Goal: Information Seeking & Learning: Learn about a topic

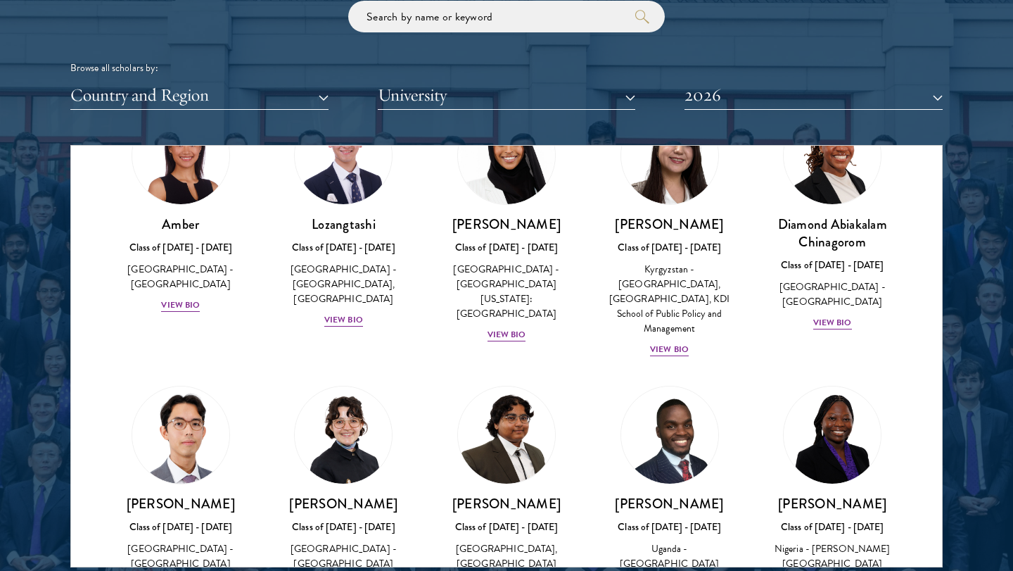
scroll to position [97, 0]
click at [495, 222] on h3 "[PERSON_NAME]" at bounding box center [506, 224] width 135 height 18
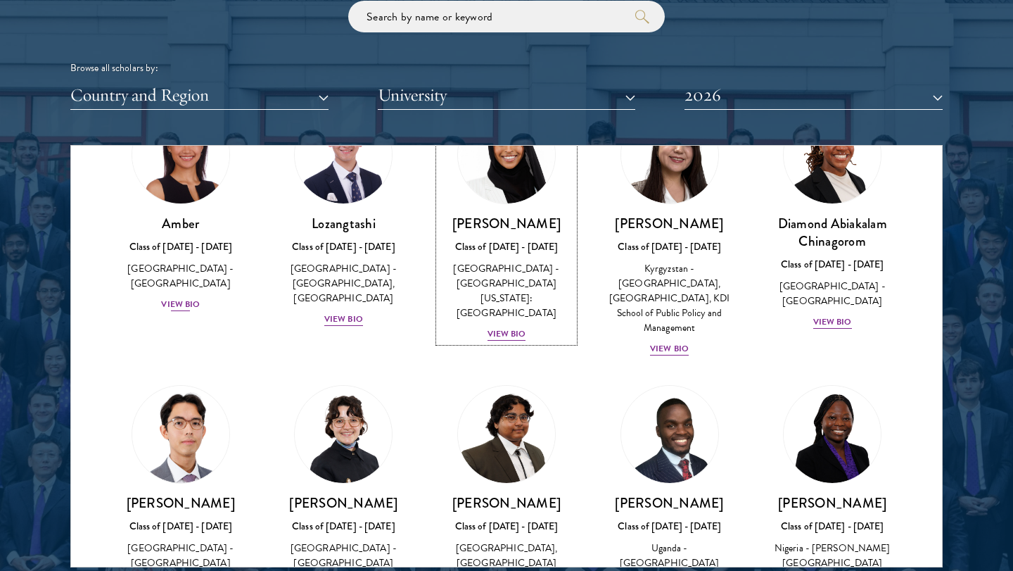
scroll to position [57, 0]
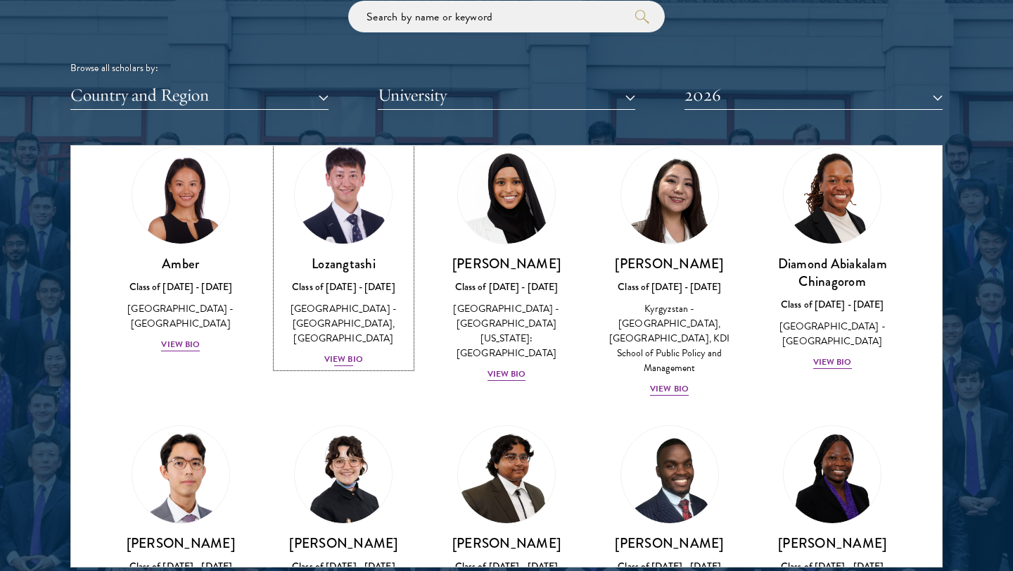
click at [335, 297] on div "Lozangtashi Class of [DATE] - [DATE] [GEOGRAPHIC_DATA] - [GEOGRAPHIC_DATA], [GE…" at bounding box center [344, 311] width 135 height 113
click at [204, 279] on div "Amber Class of [DATE] - [DATE] [GEOGRAPHIC_DATA] - [GEOGRAPHIC_DATA] View Bio" at bounding box center [180, 304] width 135 height 98
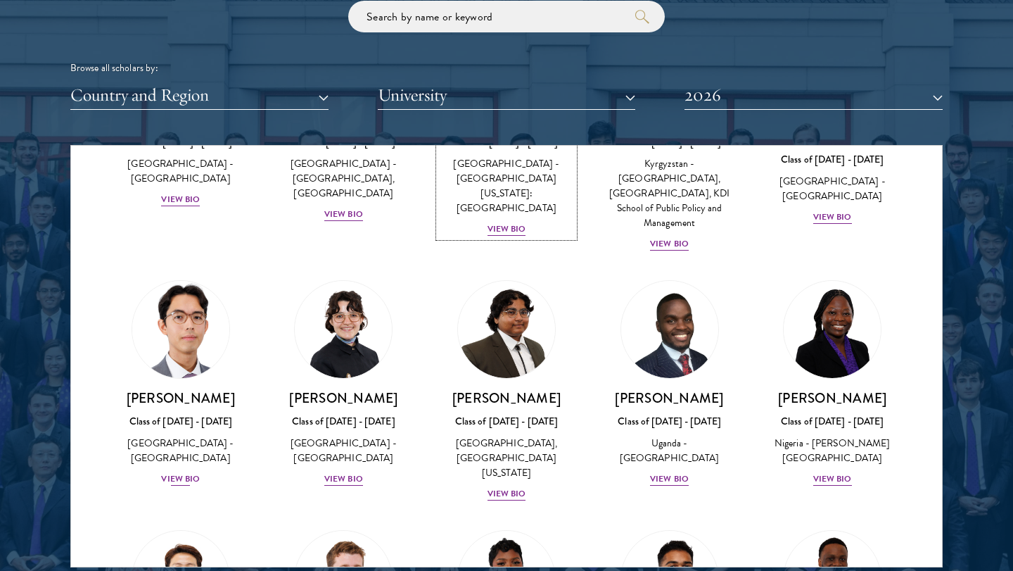
scroll to position [208, 0]
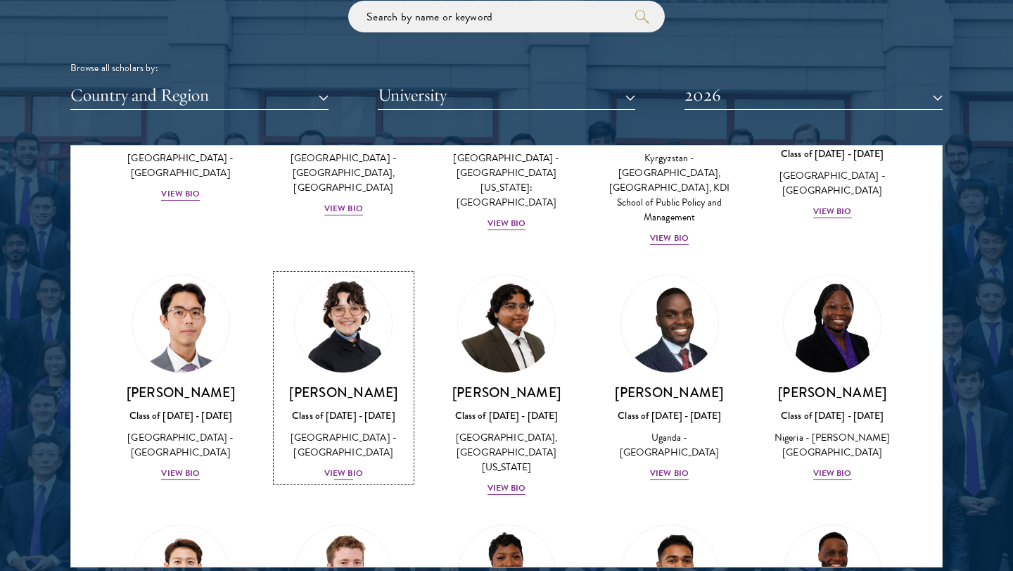
click at [333, 383] on h3 "[PERSON_NAME]" at bounding box center [344, 392] width 135 height 18
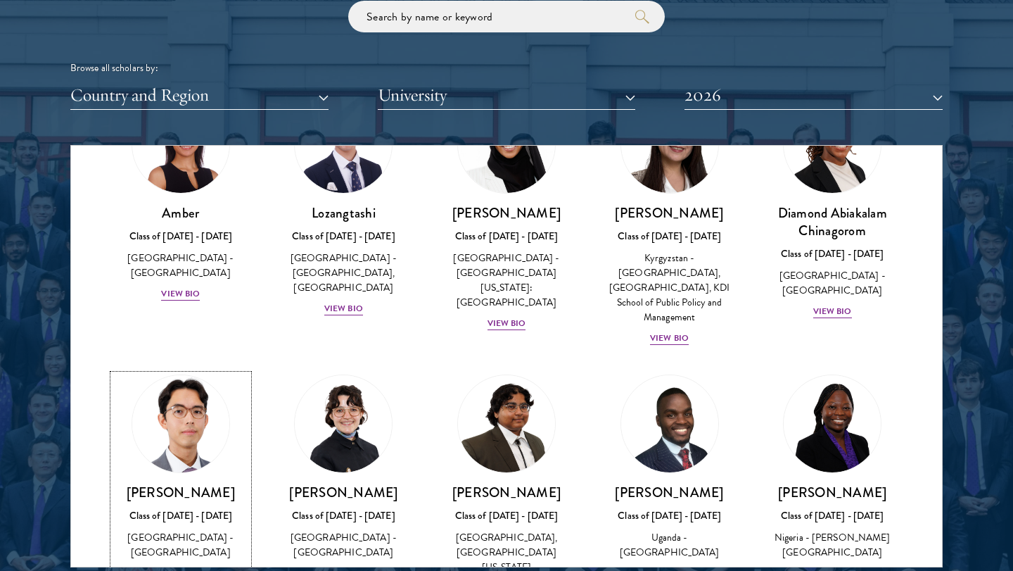
click at [193, 419] on img at bounding box center [180, 423] width 107 height 107
click at [505, 453] on img at bounding box center [506, 423] width 107 height 107
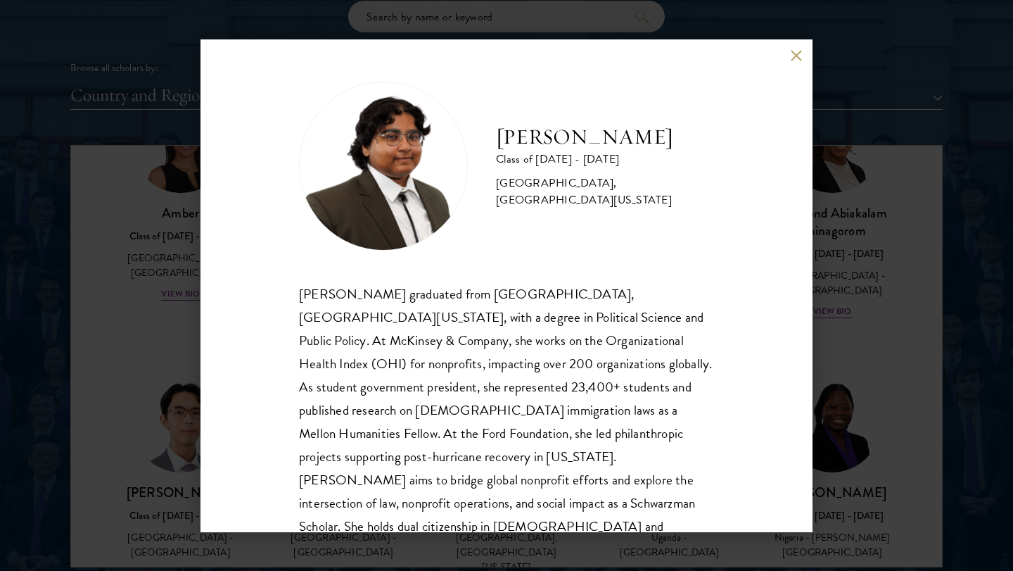
scroll to position [21, 0]
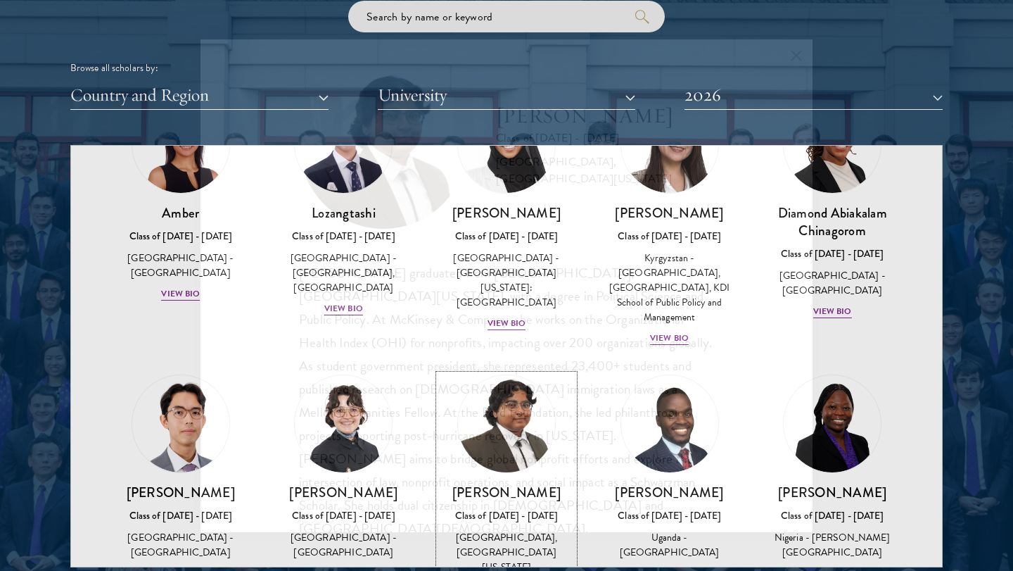
scroll to position [122, 0]
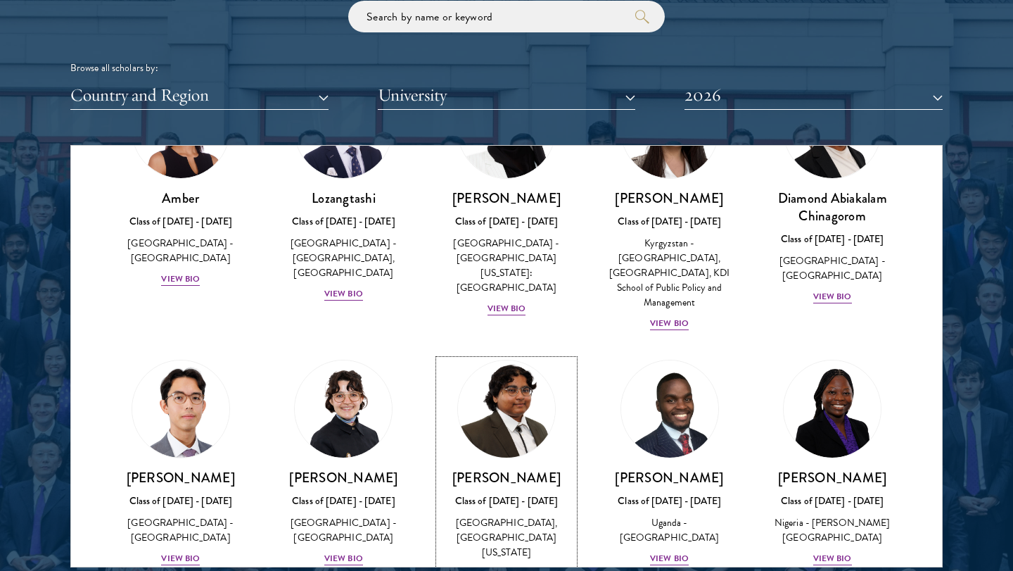
click at [505, 469] on h3 "[PERSON_NAME]" at bounding box center [506, 478] width 135 height 18
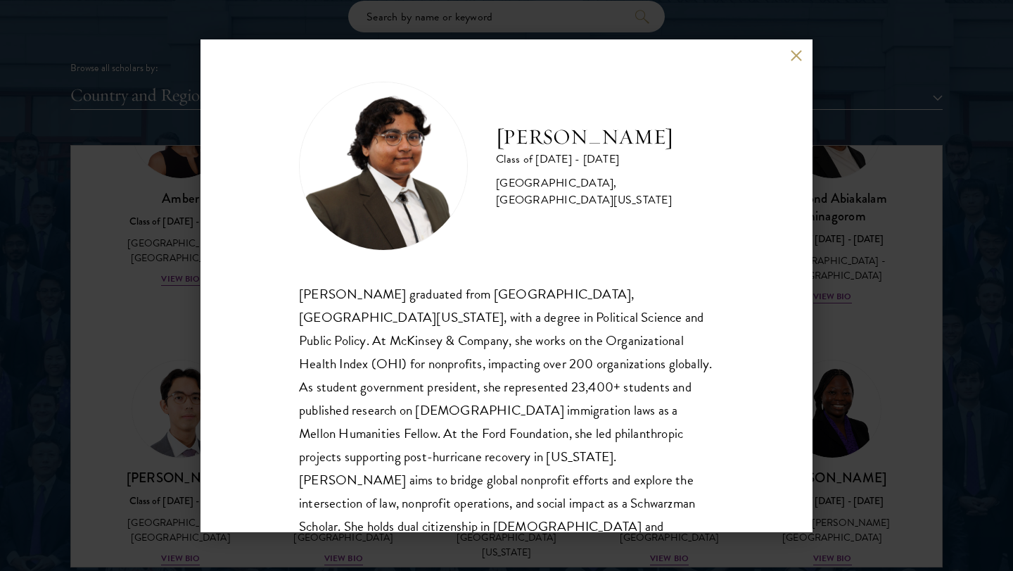
scroll to position [25, 0]
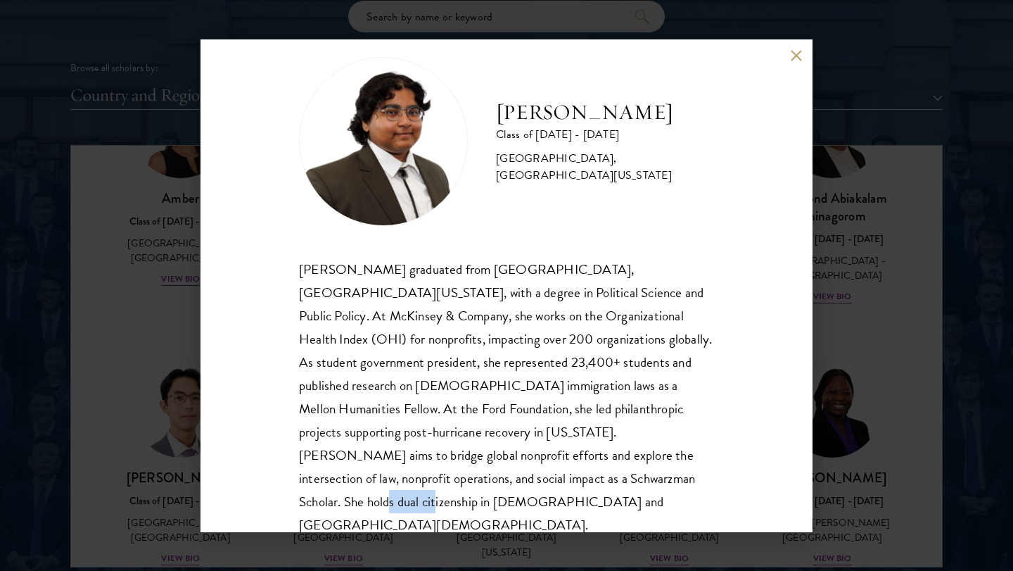
drag, startPoint x: 428, startPoint y: 473, endPoint x: 488, endPoint y: 472, distance: 59.1
click at [487, 472] on div "[PERSON_NAME] graduated from [GEOGRAPHIC_DATA], [GEOGRAPHIC_DATA][US_STATE], wi…" at bounding box center [506, 397] width 415 height 279
click at [834, 315] on div "[PERSON_NAME] Class of [DATE] - [DATE] [GEOGRAPHIC_DATA] - [GEOGRAPHIC_DATA], […" at bounding box center [506, 285] width 1013 height 571
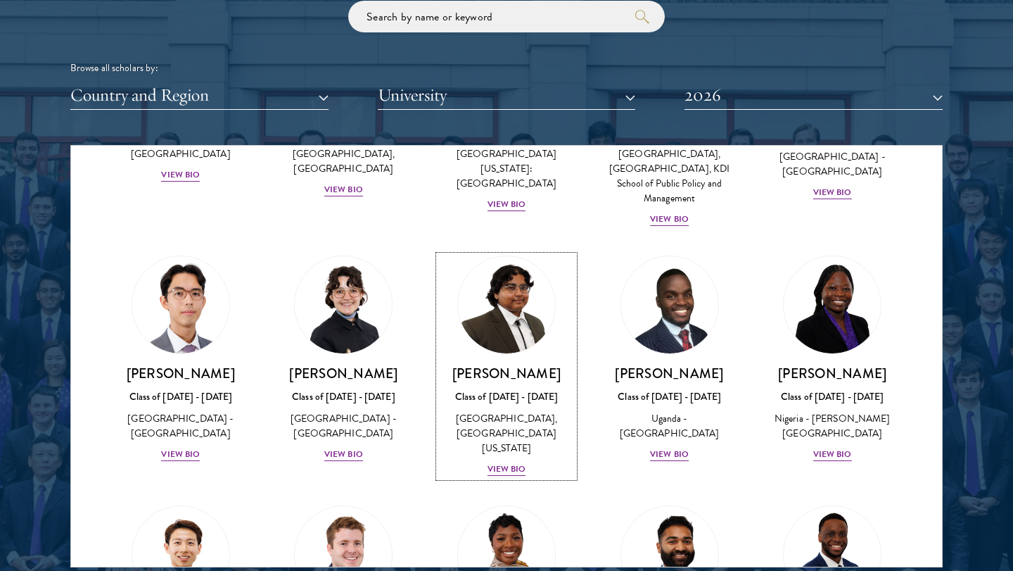
scroll to position [227, 0]
click at [799, 364] on h3 "[PERSON_NAME]" at bounding box center [832, 373] width 135 height 18
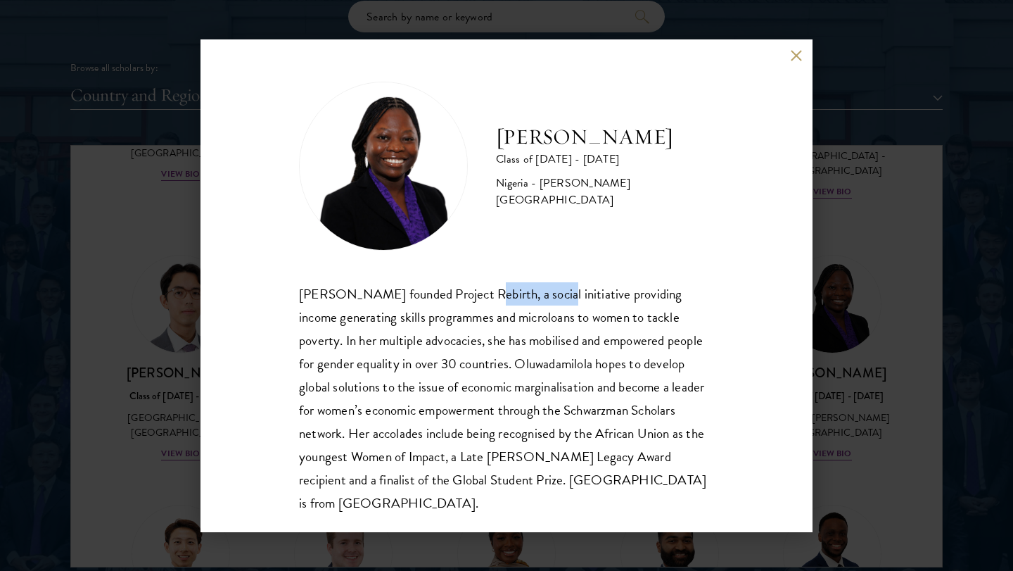
drag, startPoint x: 481, startPoint y: 291, endPoint x: 564, endPoint y: 285, distance: 83.3
click at [564, 285] on div "[PERSON_NAME] founded Project Rebirth, a social initiative providing income gen…" at bounding box center [506, 398] width 415 height 232
click at [794, 56] on button at bounding box center [796, 56] width 12 height 12
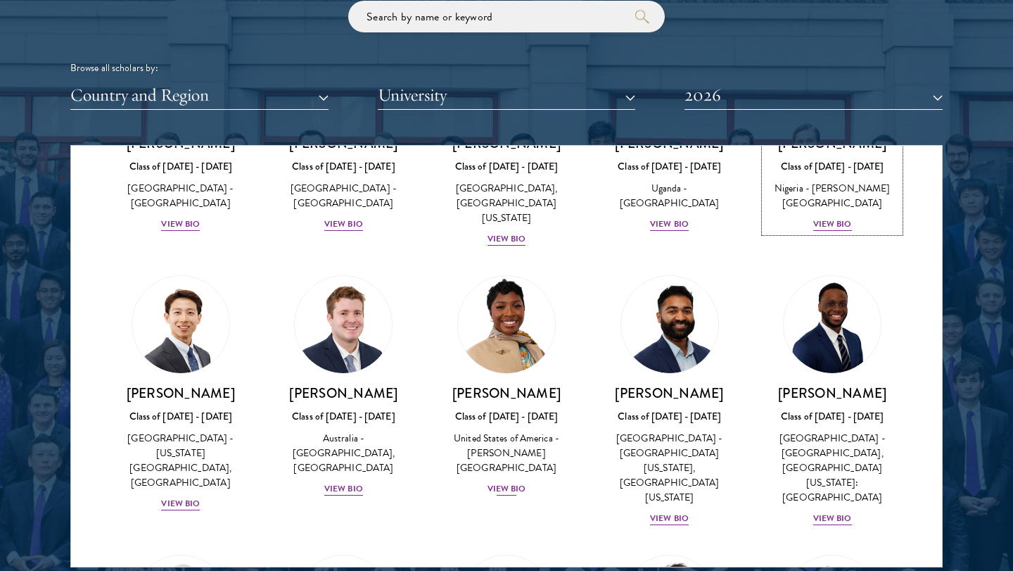
scroll to position [456, 0]
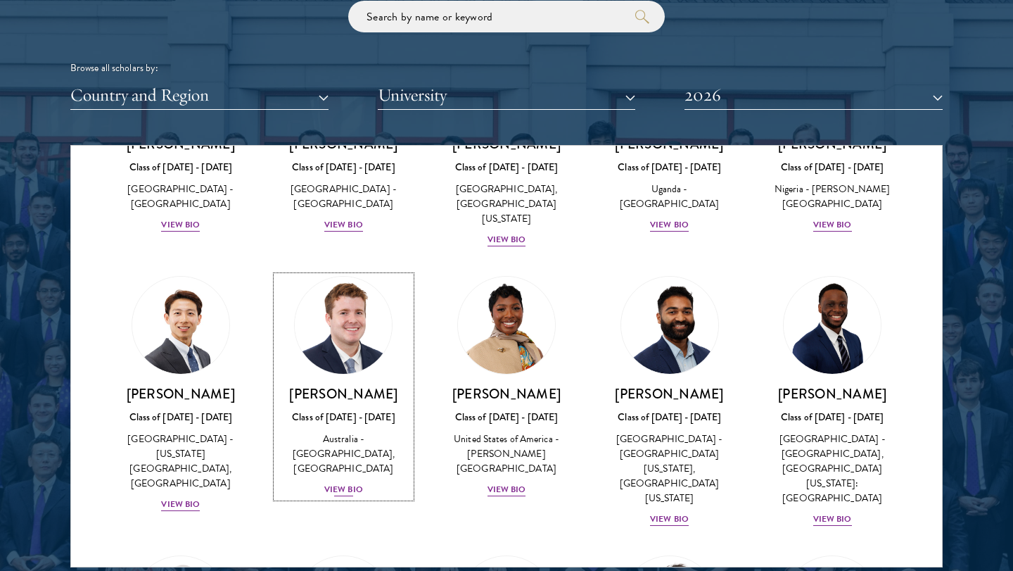
click at [360, 385] on h3 "[PERSON_NAME]" at bounding box center [344, 394] width 135 height 18
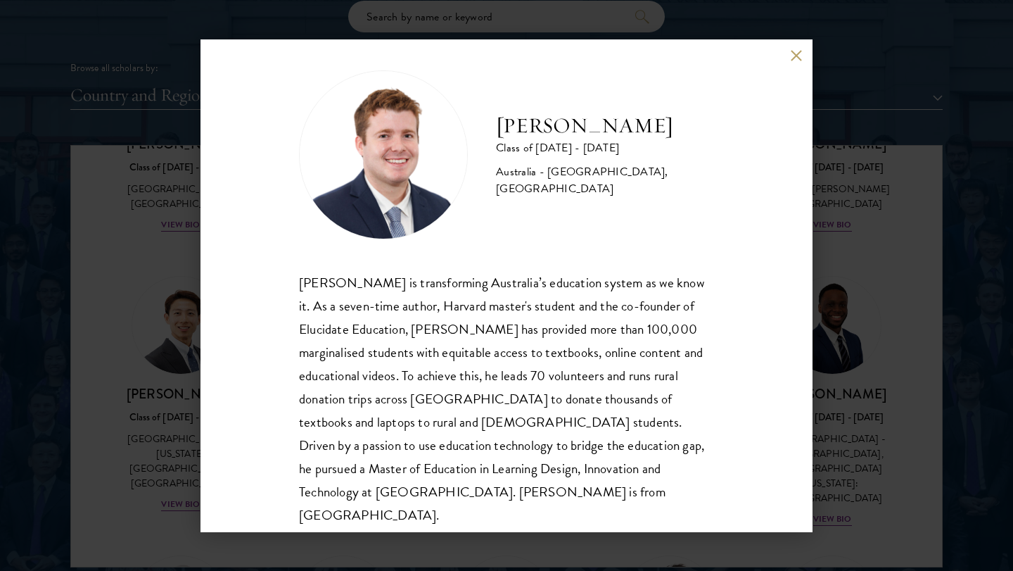
scroll to position [15, 0]
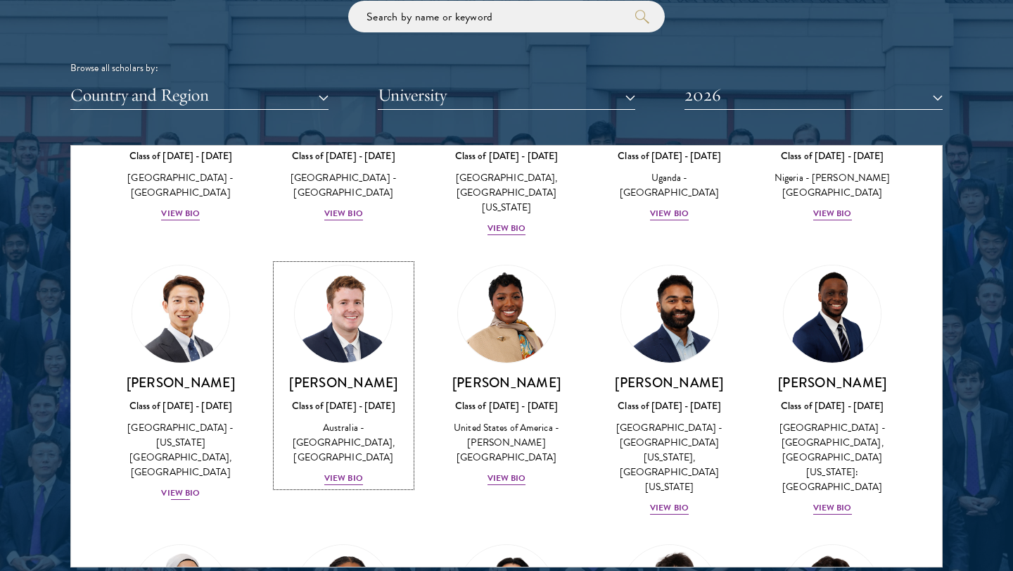
scroll to position [461, 0]
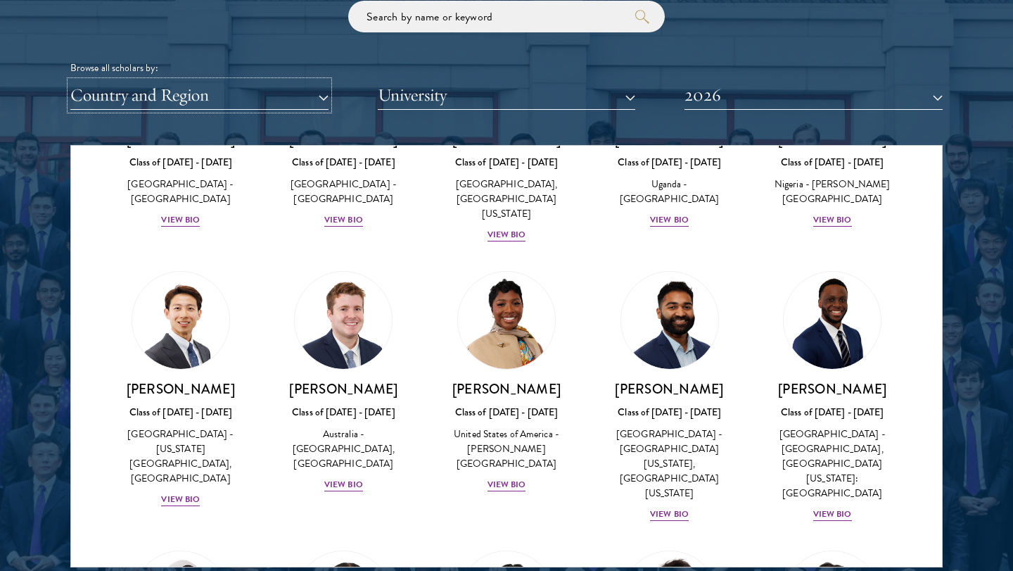
click at [189, 104] on button "Country and Region" at bounding box center [199, 95] width 258 height 29
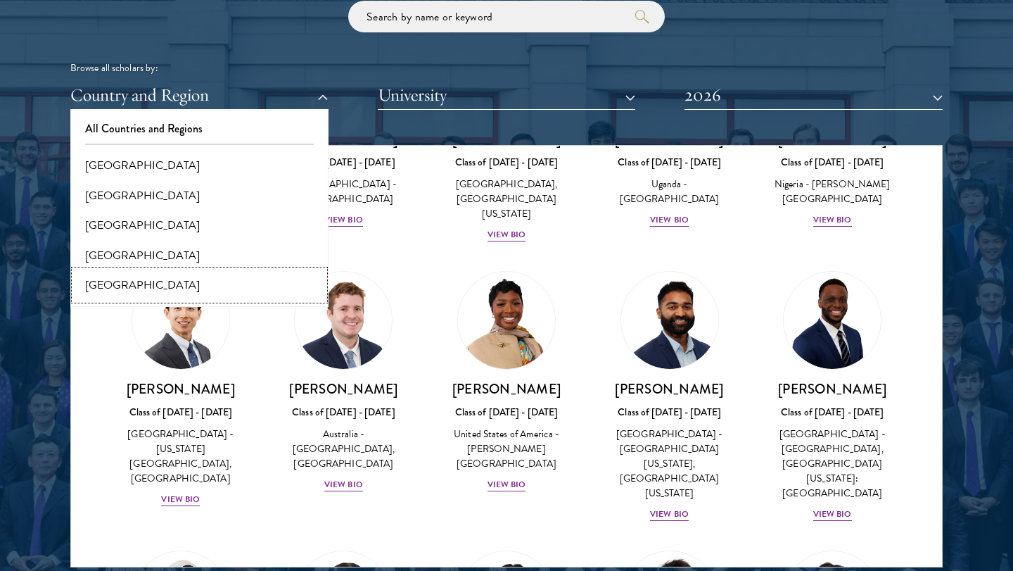
click at [165, 279] on button "[GEOGRAPHIC_DATA]" at bounding box center [200, 285] width 250 height 30
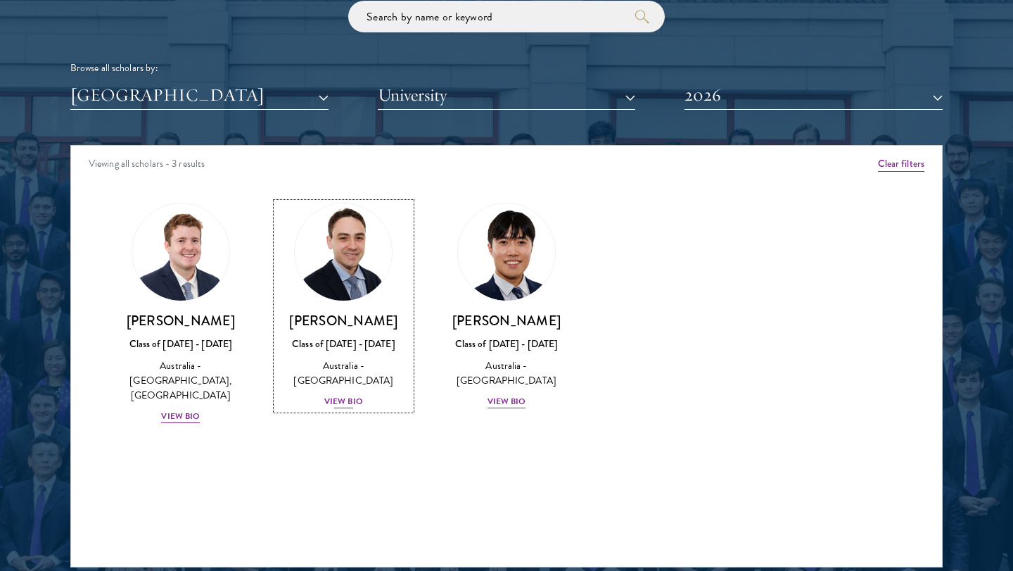
click at [333, 271] on img at bounding box center [343, 251] width 107 height 107
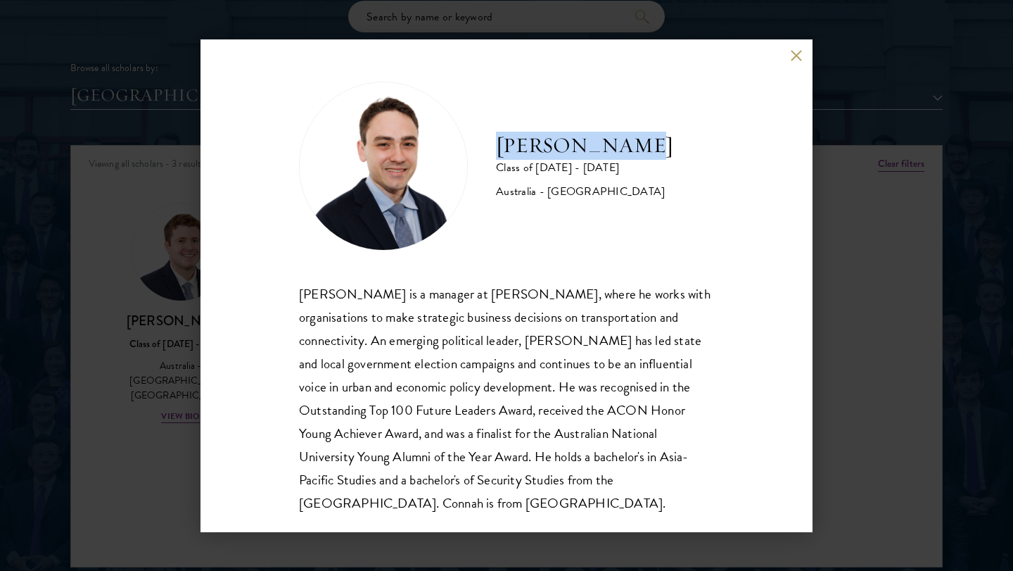
drag, startPoint x: 486, startPoint y: 144, endPoint x: 669, endPoint y: 152, distance: 183.1
click at [669, 152] on div "[PERSON_NAME] Class of [DATE] - [DATE] [GEOGRAPHIC_DATA] - [GEOGRAPHIC_DATA]" at bounding box center [506, 166] width 415 height 169
click at [796, 60] on button at bounding box center [796, 56] width 12 height 12
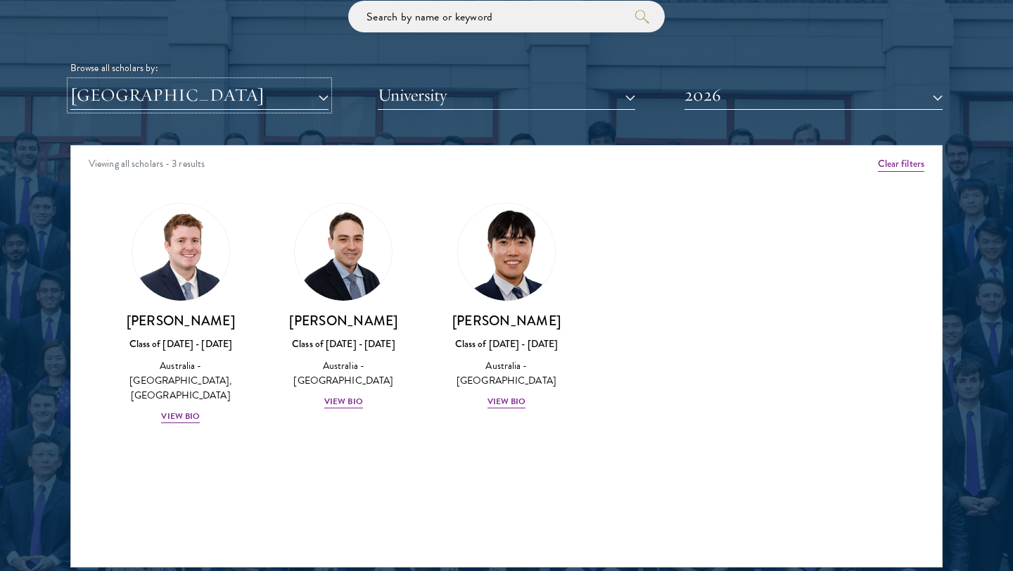
click at [161, 98] on button "[GEOGRAPHIC_DATA]" at bounding box center [199, 95] width 258 height 29
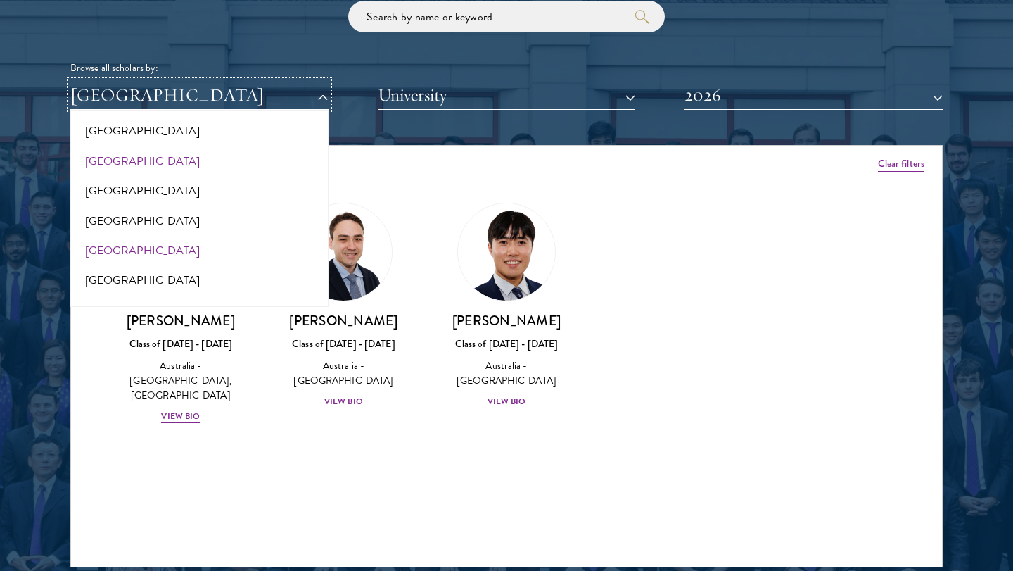
scroll to position [39, 0]
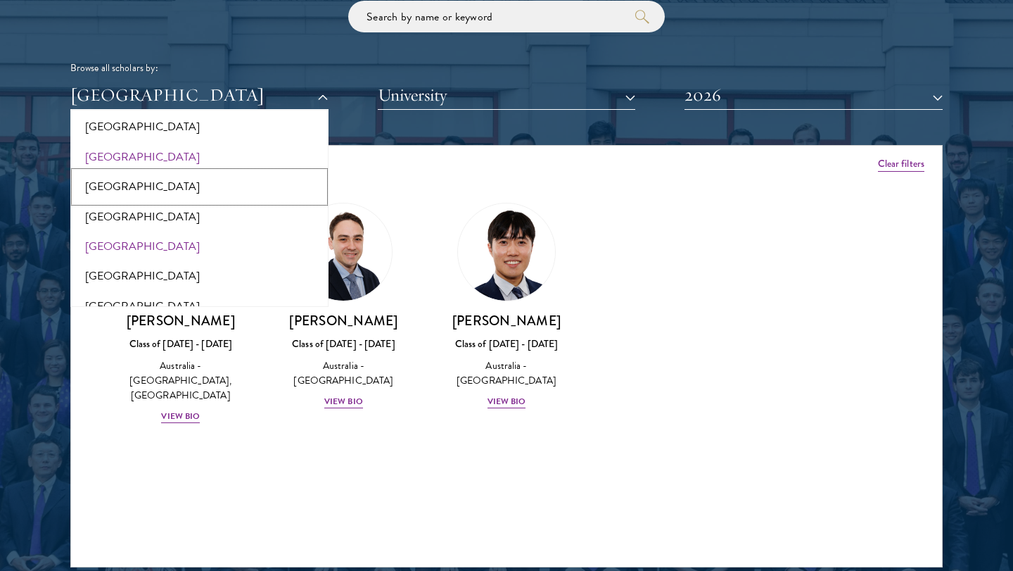
click at [169, 196] on button "[GEOGRAPHIC_DATA]" at bounding box center [200, 187] width 250 height 30
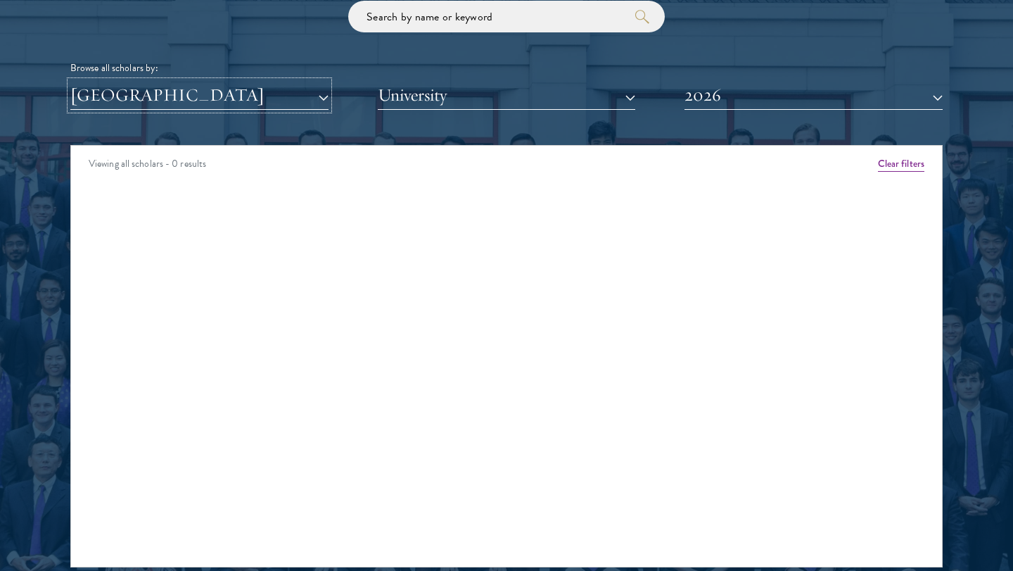
click at [163, 107] on button "[GEOGRAPHIC_DATA]" at bounding box center [199, 95] width 258 height 29
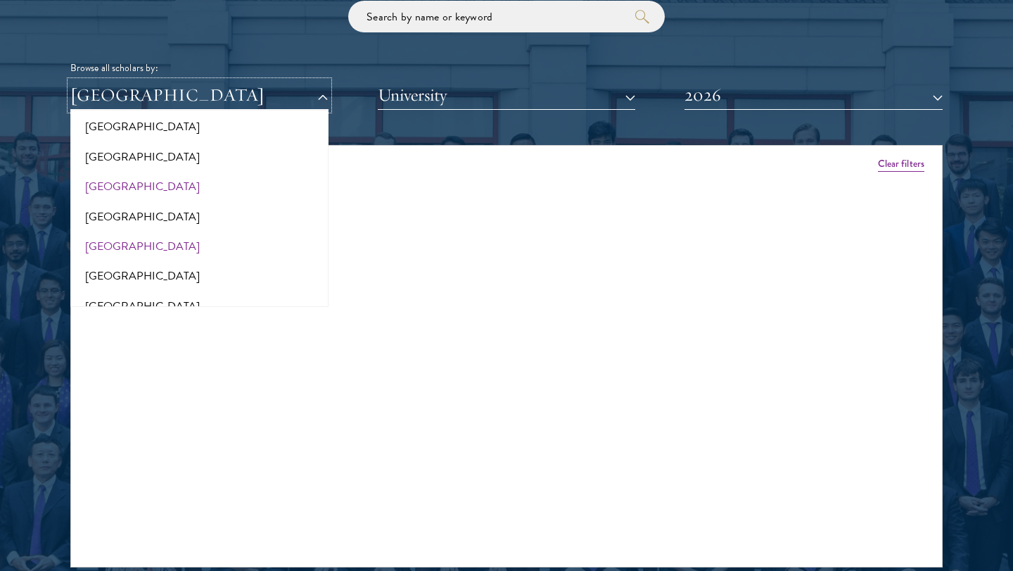
scroll to position [47, 0]
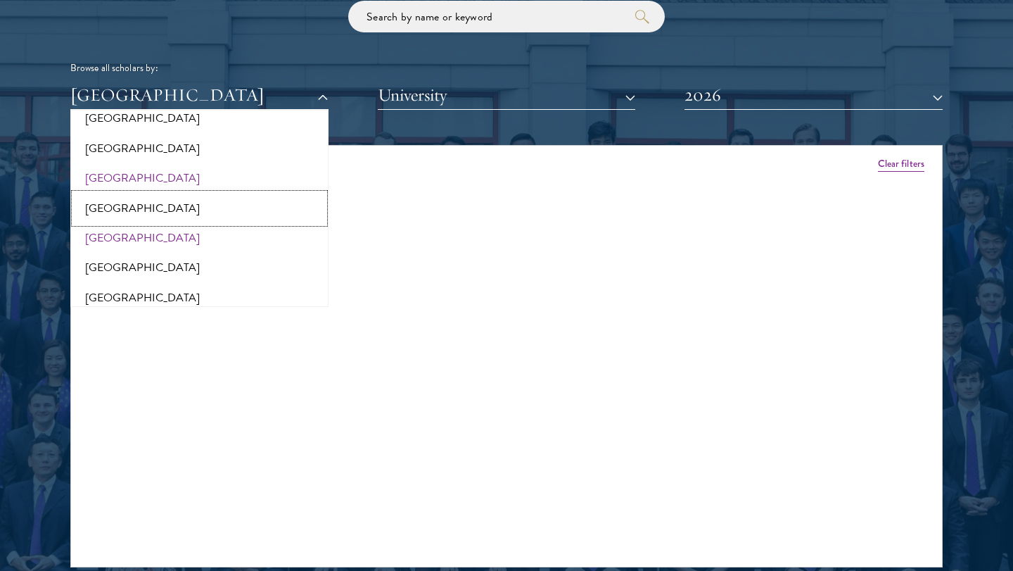
click at [192, 197] on button "[GEOGRAPHIC_DATA]" at bounding box center [200, 208] width 250 height 30
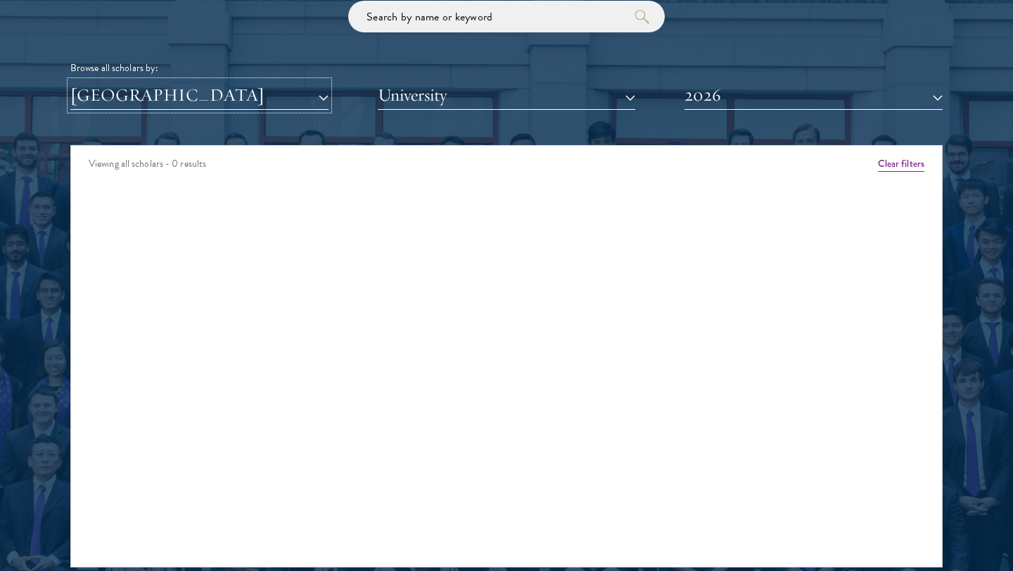
click at [217, 100] on button "[GEOGRAPHIC_DATA]" at bounding box center [199, 95] width 258 height 29
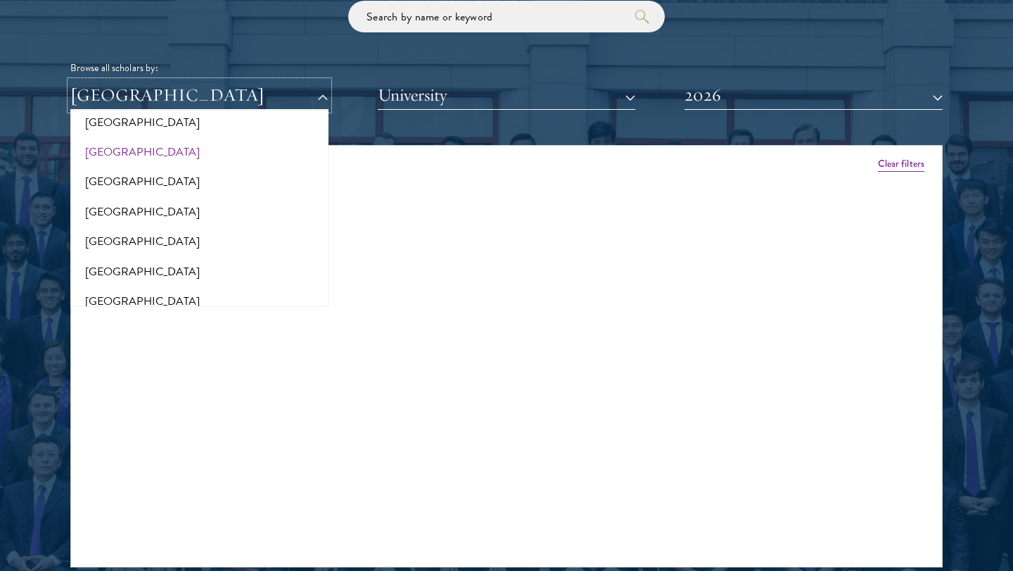
scroll to position [138, 0]
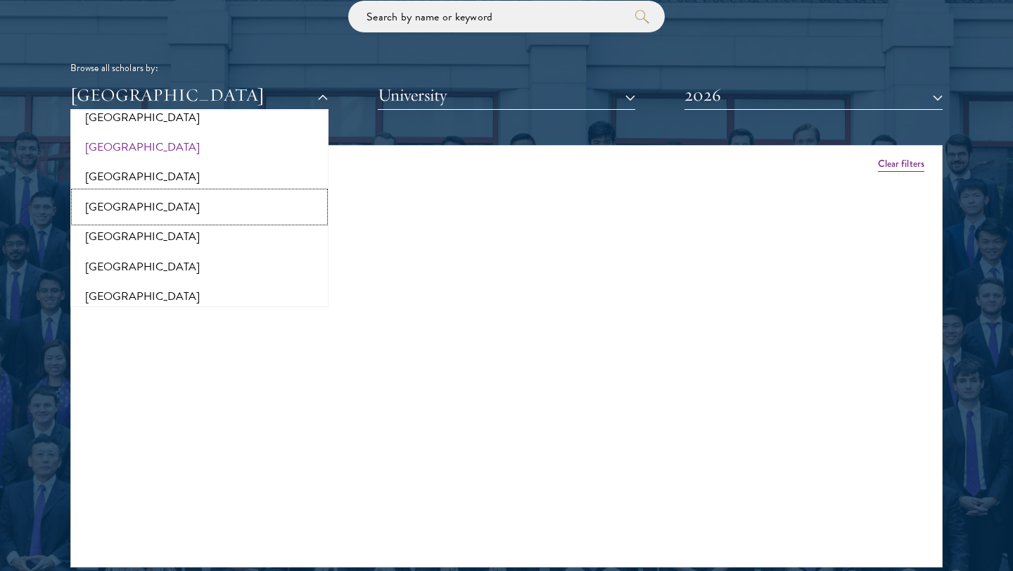
click at [162, 210] on button "[GEOGRAPHIC_DATA]" at bounding box center [200, 207] width 250 height 30
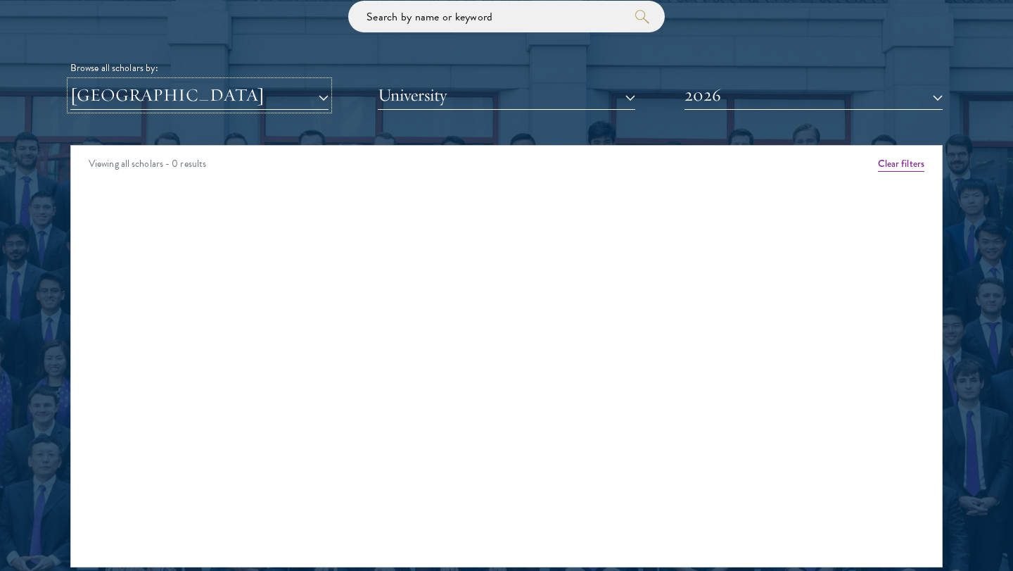
click at [175, 106] on button "[GEOGRAPHIC_DATA]" at bounding box center [199, 95] width 258 height 29
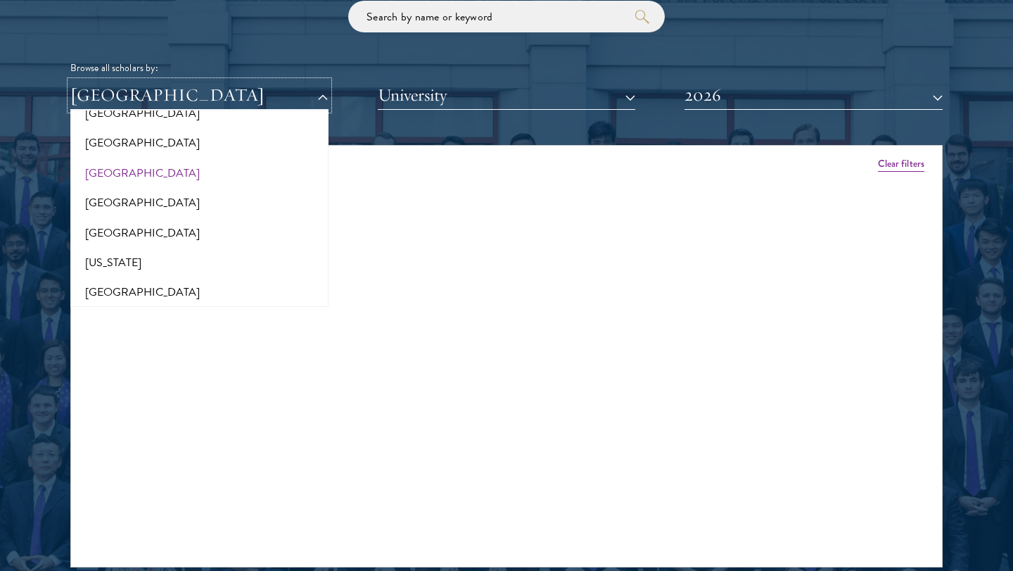
scroll to position [711, 0]
click at [151, 224] on button "[GEOGRAPHIC_DATA]" at bounding box center [200, 231] width 250 height 30
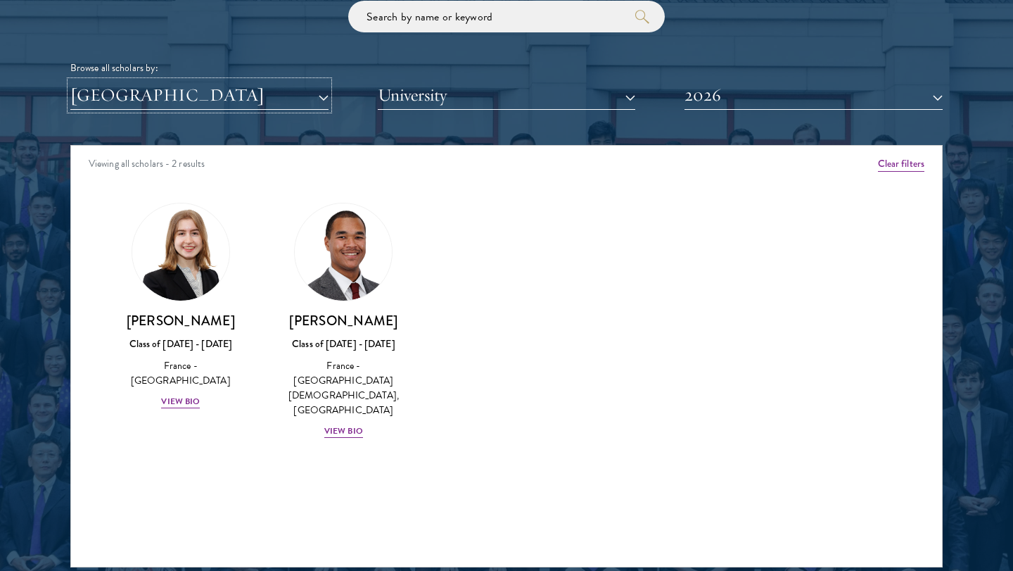
click at [186, 104] on button "[GEOGRAPHIC_DATA]" at bounding box center [199, 95] width 258 height 29
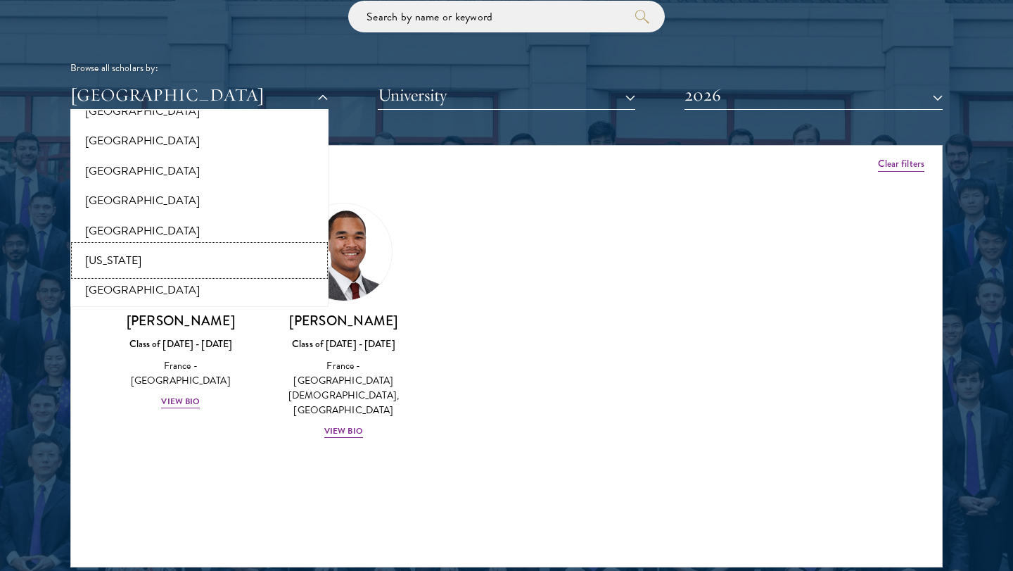
click at [158, 258] on button "[US_STATE]" at bounding box center [200, 261] width 250 height 30
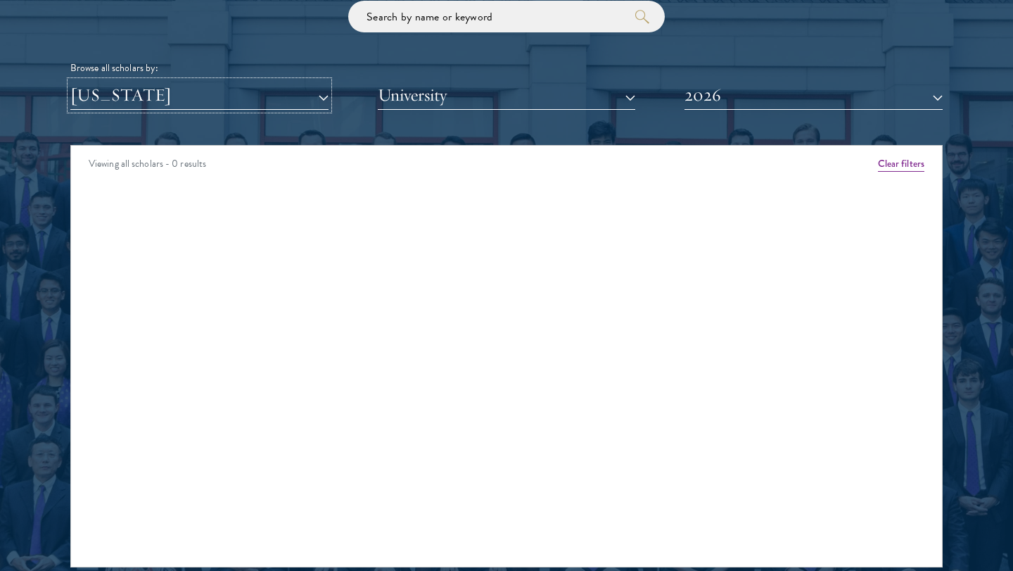
click at [187, 102] on button "[US_STATE]" at bounding box center [199, 95] width 258 height 29
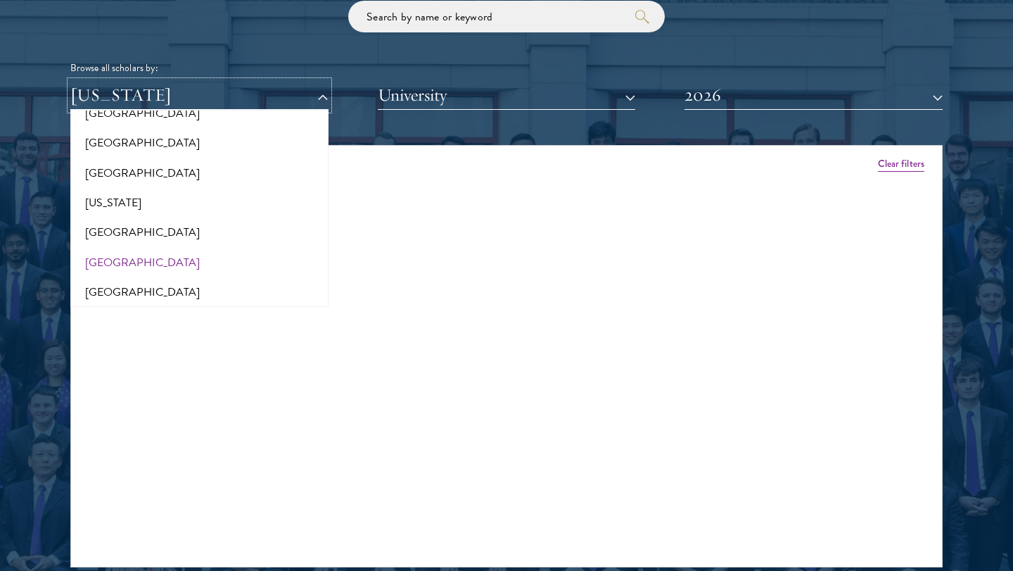
scroll to position [774, 0]
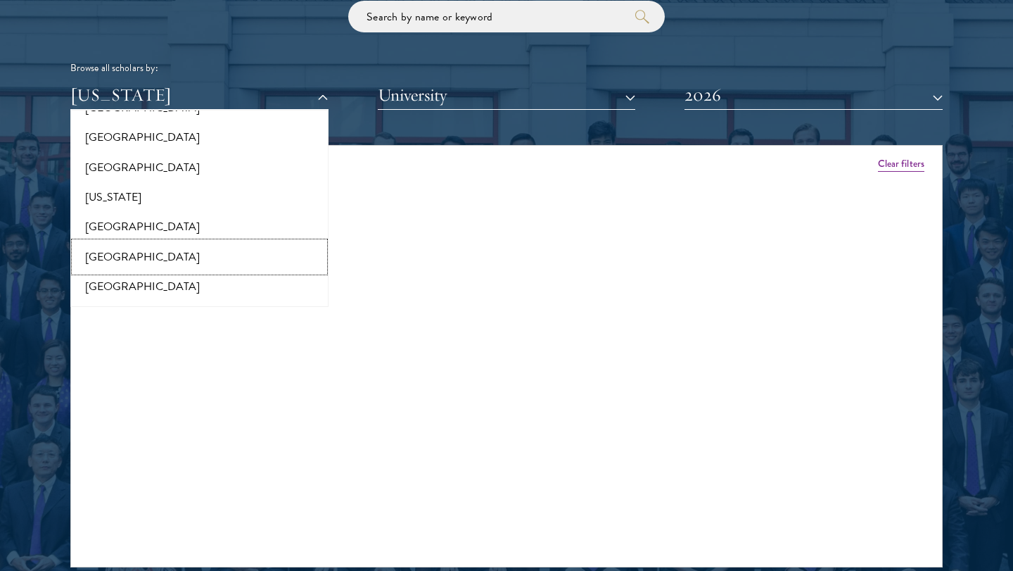
click at [152, 257] on button "[GEOGRAPHIC_DATA]" at bounding box center [200, 257] width 250 height 30
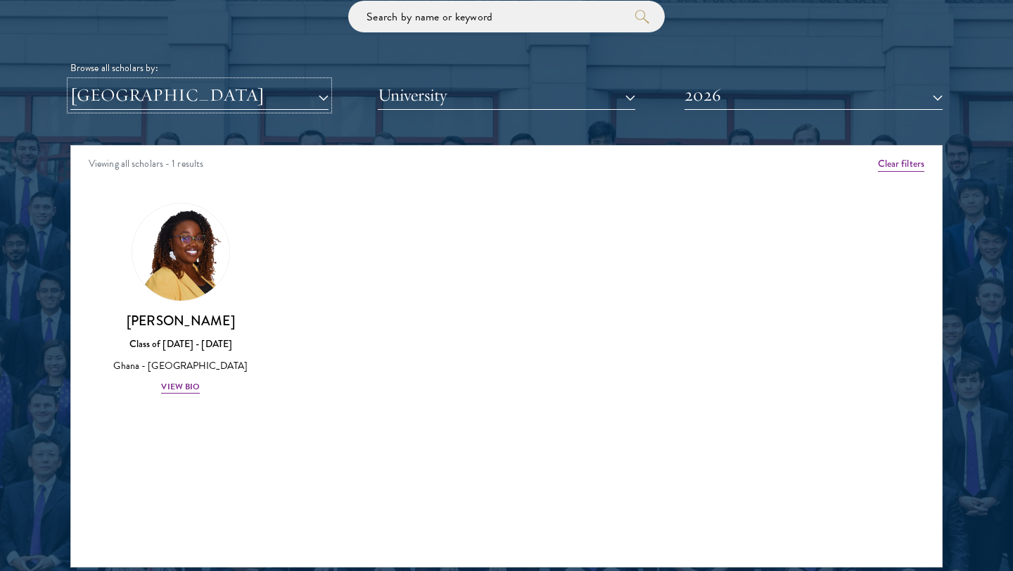
click at [196, 98] on button "[GEOGRAPHIC_DATA]" at bounding box center [199, 95] width 258 height 29
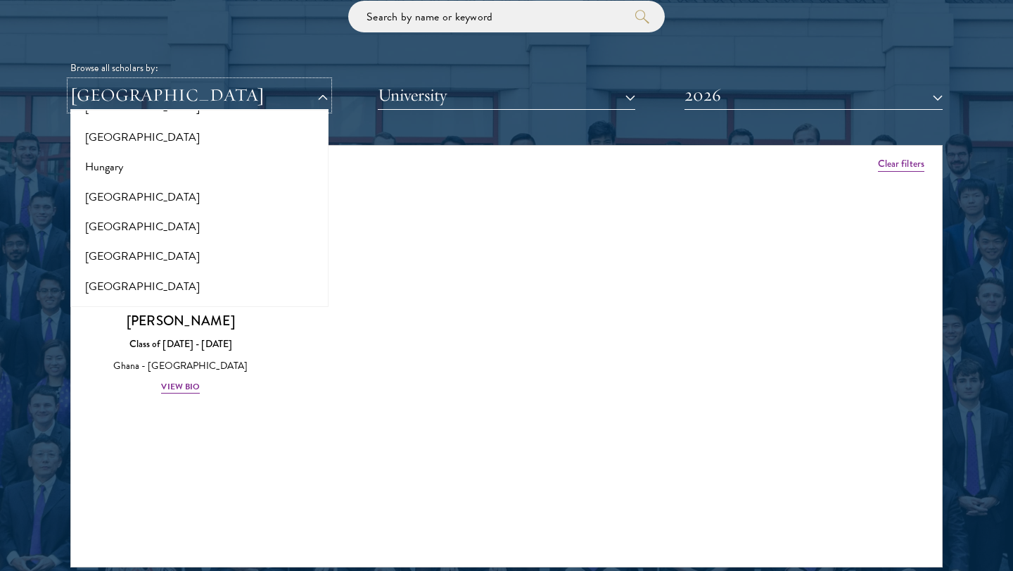
scroll to position [1054, 0]
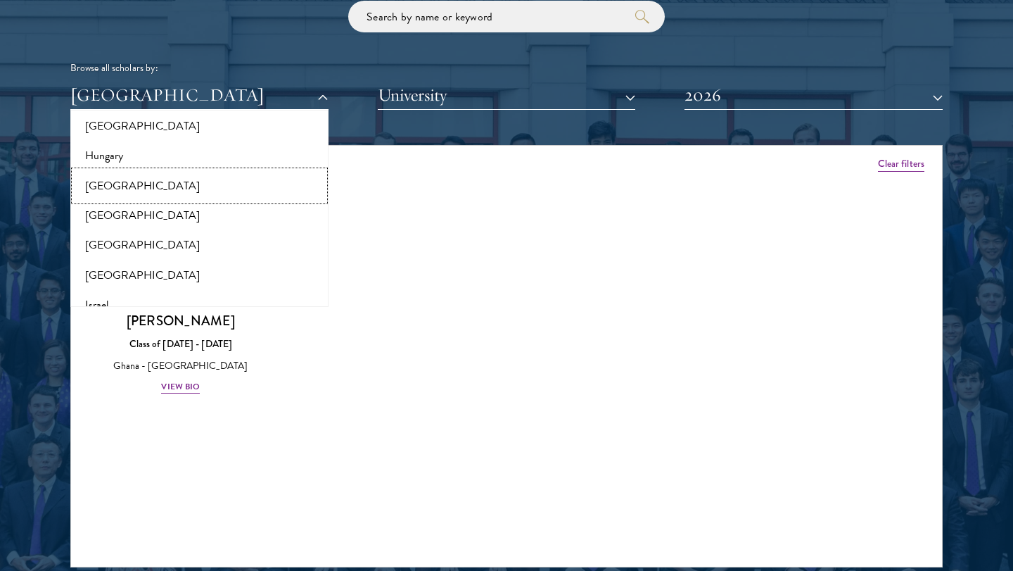
click at [142, 195] on button "[GEOGRAPHIC_DATA]" at bounding box center [200, 186] width 250 height 30
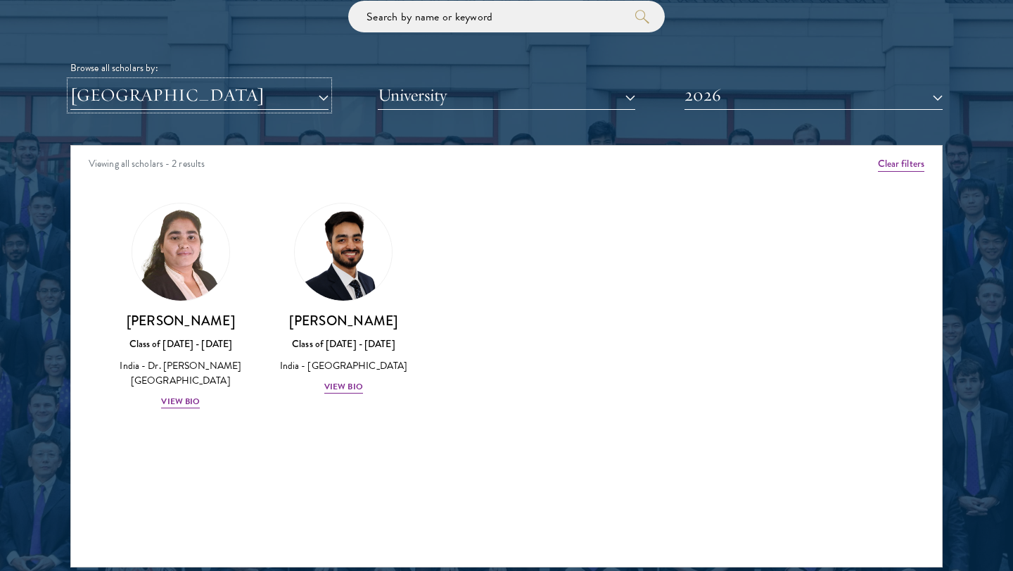
click at [179, 105] on button "[GEOGRAPHIC_DATA]" at bounding box center [199, 95] width 258 height 29
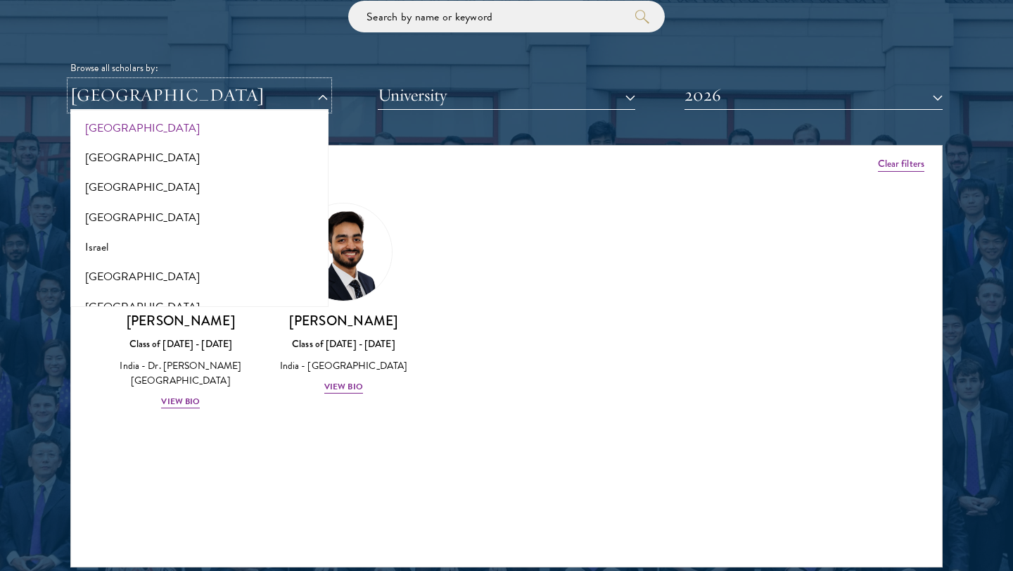
scroll to position [1133, 0]
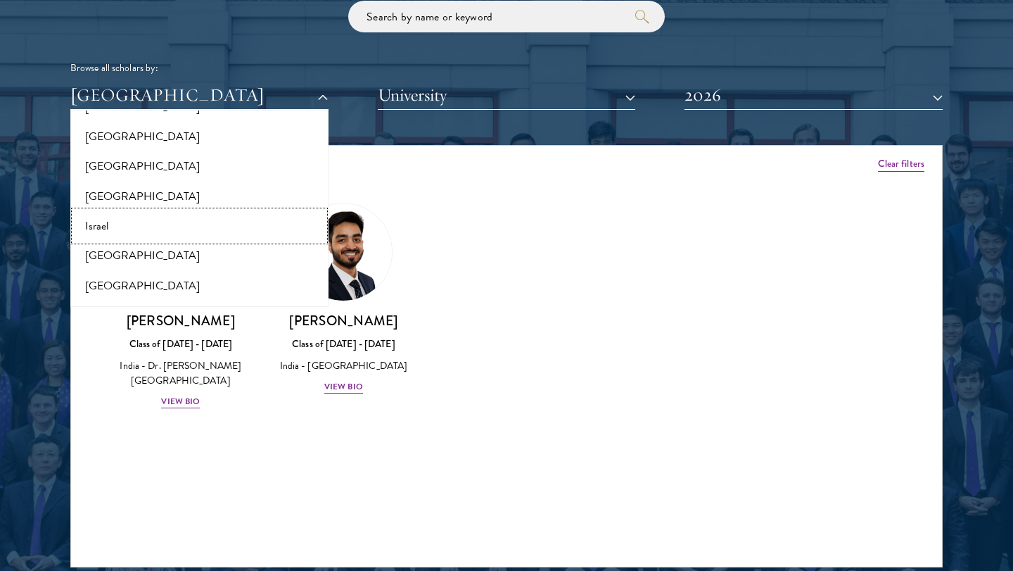
click at [146, 227] on button "Israel" at bounding box center [200, 226] width 250 height 30
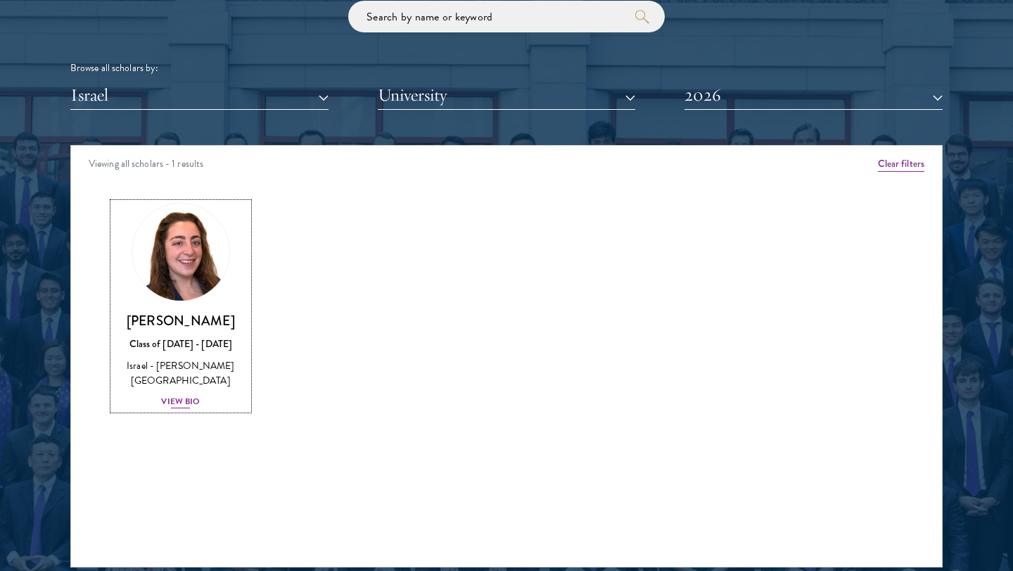
click at [202, 314] on h3 "[PERSON_NAME]" at bounding box center [180, 321] width 135 height 18
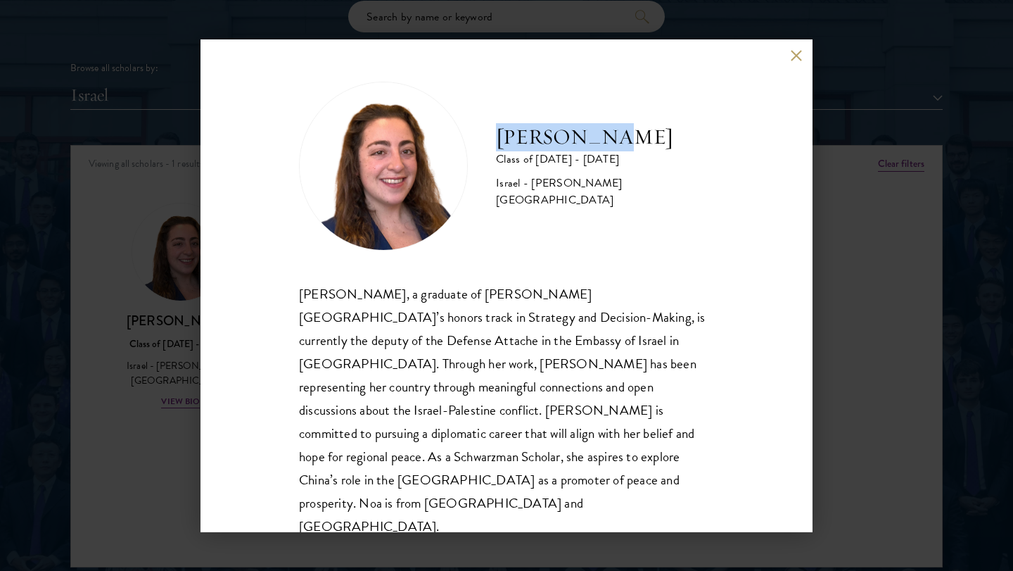
drag, startPoint x: 497, startPoint y: 155, endPoint x: 632, endPoint y: 154, distance: 134.4
click at [632, 154] on div "[PERSON_NAME] Class of [DATE] - [DATE] Israel - [PERSON_NAME][GEOGRAPHIC_DATA]" at bounding box center [506, 166] width 415 height 169
click at [158, 191] on div "[PERSON_NAME] Class of [DATE] - [DATE] Israel - [PERSON_NAME][GEOGRAPHIC_DATA] …" at bounding box center [506, 285] width 1013 height 571
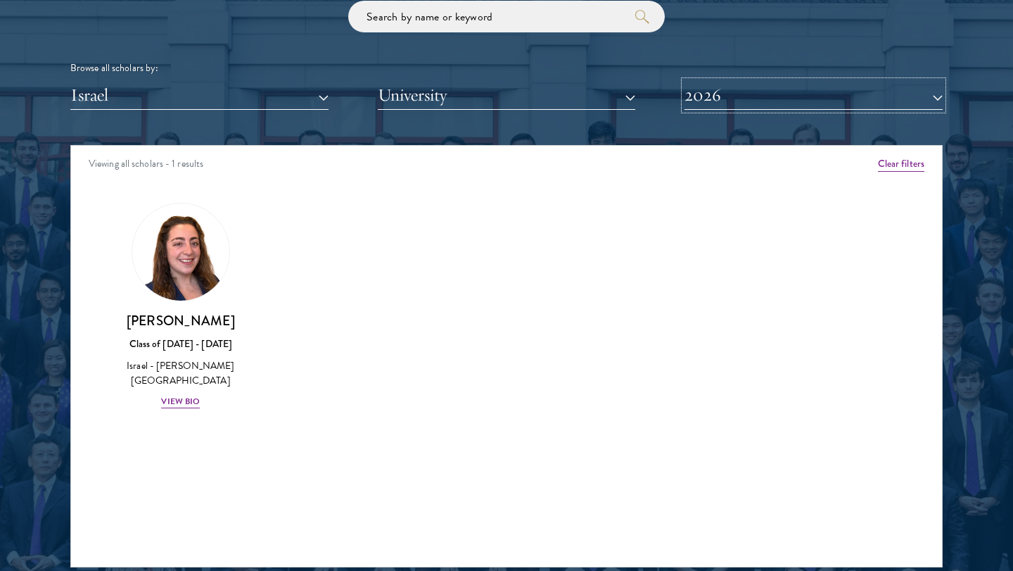
click at [696, 96] on button "2026" at bounding box center [814, 95] width 258 height 29
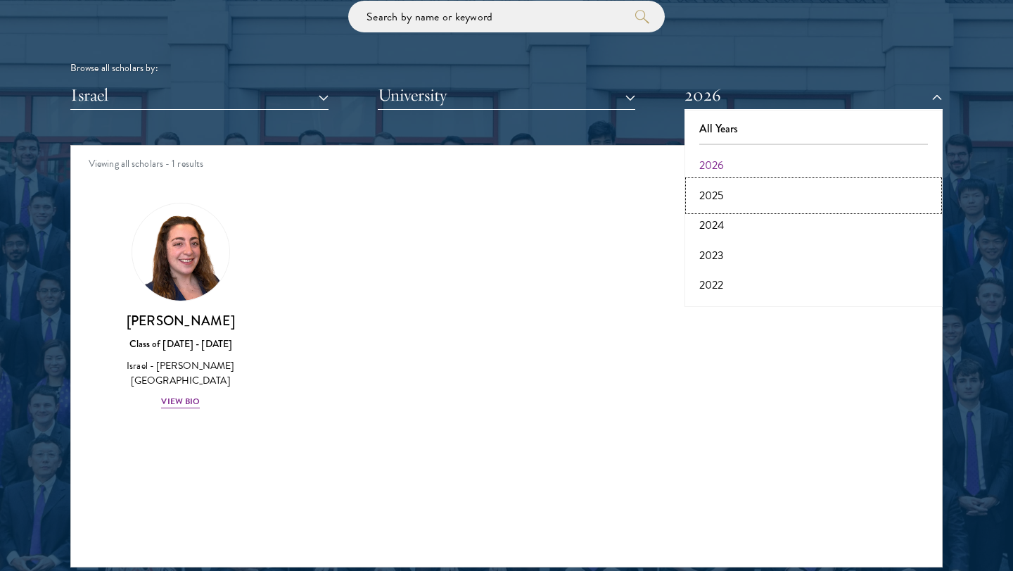
click at [721, 193] on button "2025" at bounding box center [814, 196] width 250 height 30
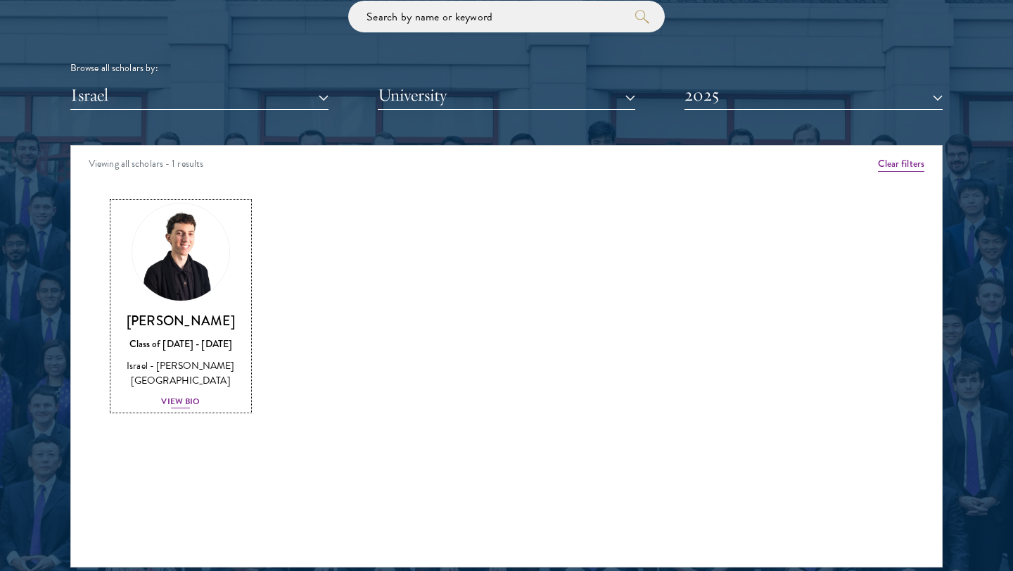
click at [174, 314] on h3 "[PERSON_NAME]" at bounding box center [180, 321] width 135 height 18
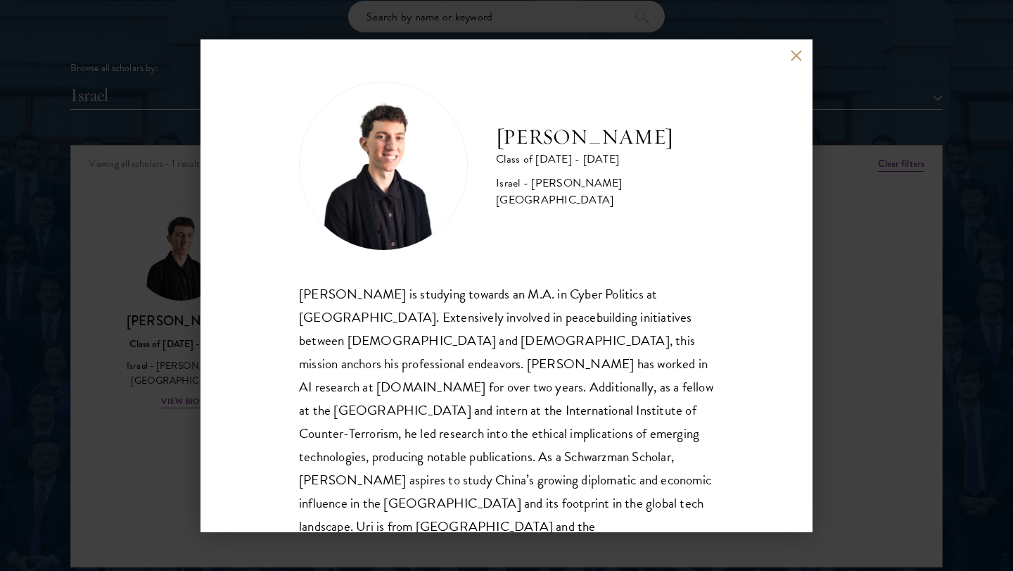
click at [167, 329] on div "[PERSON_NAME] Class of [DATE] - [DATE] Israel - [PERSON_NAME][GEOGRAPHIC_DATA] …" at bounding box center [506, 285] width 1013 height 571
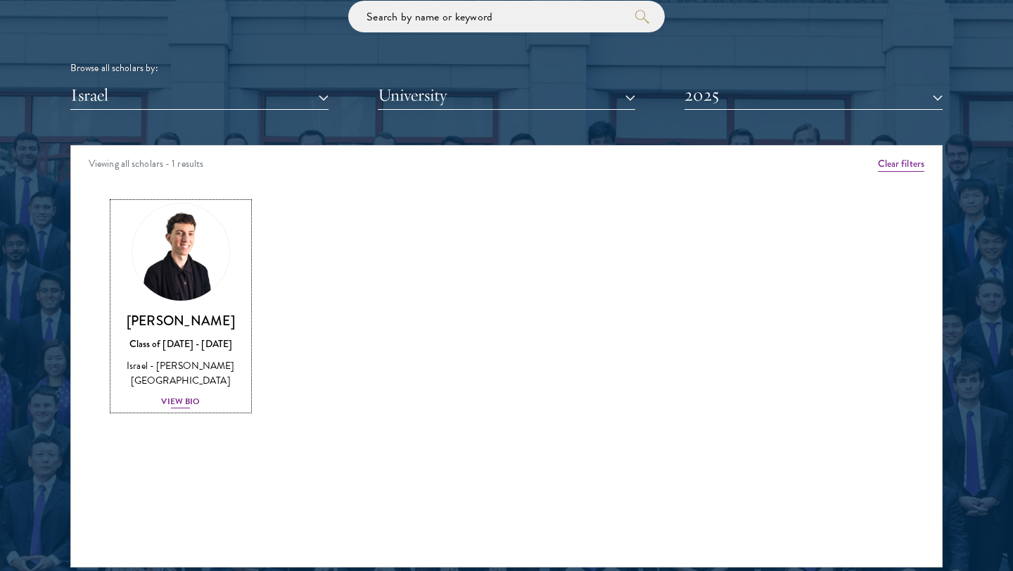
click at [205, 294] on img at bounding box center [180, 251] width 107 height 107
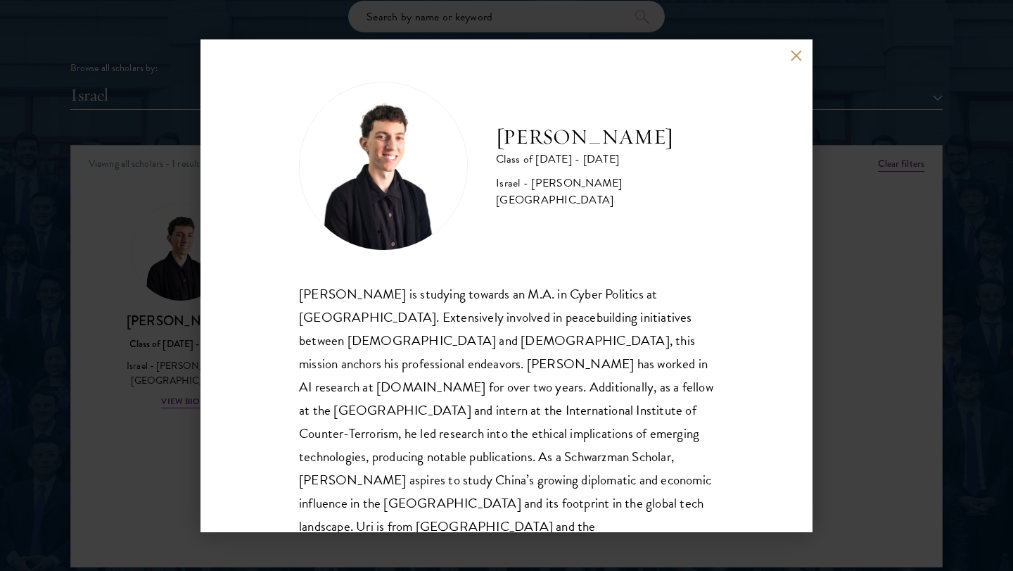
click at [212, 412] on div "[PERSON_NAME] Class of [DATE] - [DATE] Israel - [PERSON_NAME][GEOGRAPHIC_DATA] …" at bounding box center [507, 285] width 612 height 492
click at [153, 411] on div "[PERSON_NAME] Class of [DATE] - [DATE] Israel - [PERSON_NAME][GEOGRAPHIC_DATA] …" at bounding box center [506, 285] width 1013 height 571
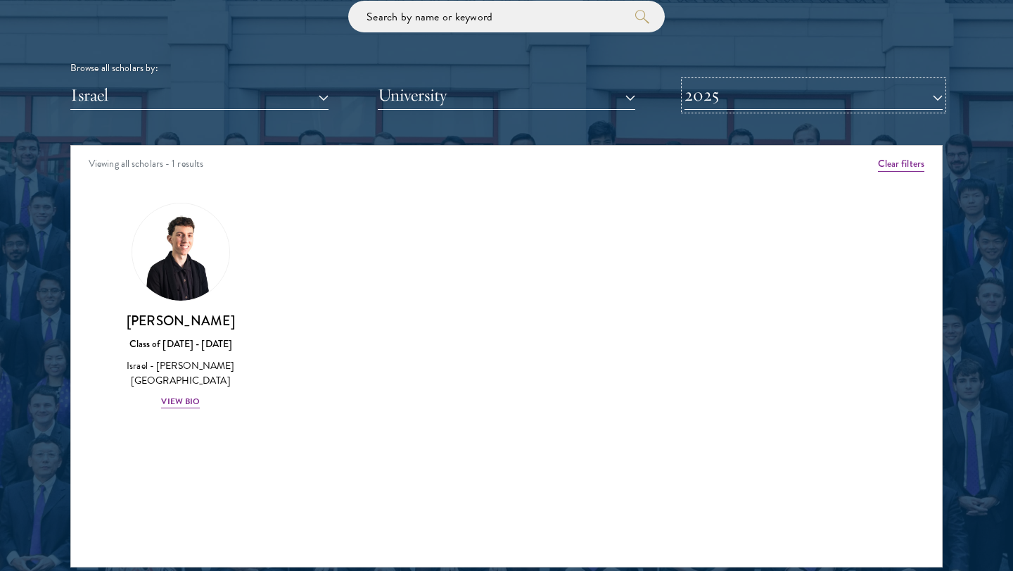
click at [697, 86] on button "2025" at bounding box center [814, 95] width 258 height 29
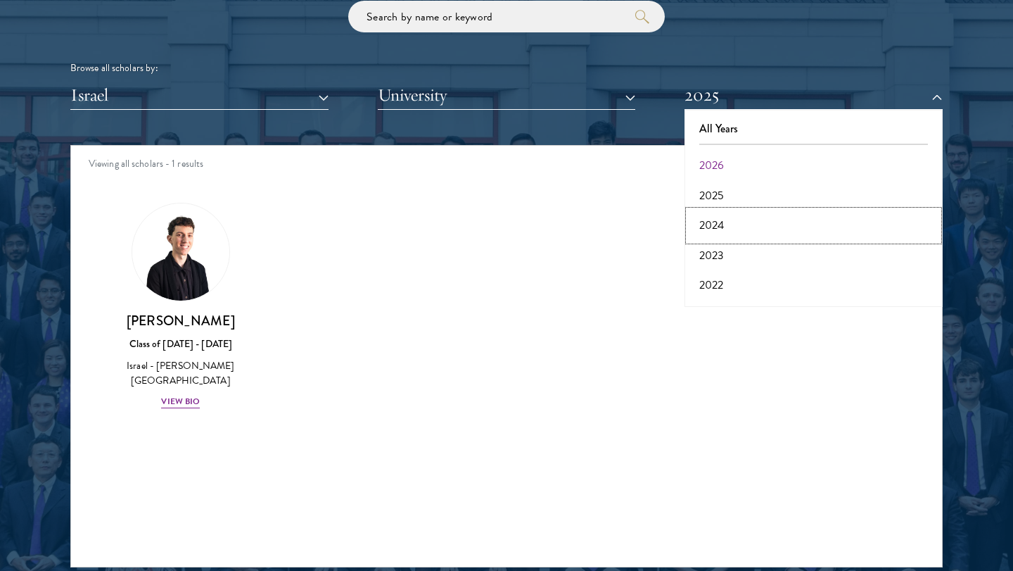
click at [739, 230] on button "2024" at bounding box center [814, 225] width 250 height 30
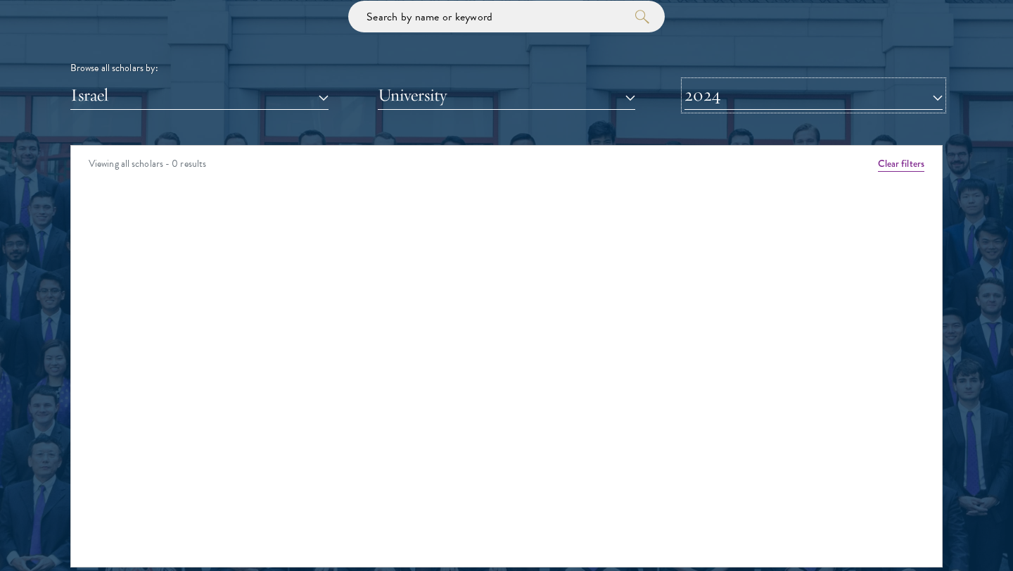
click at [735, 92] on button "2024" at bounding box center [814, 95] width 258 height 29
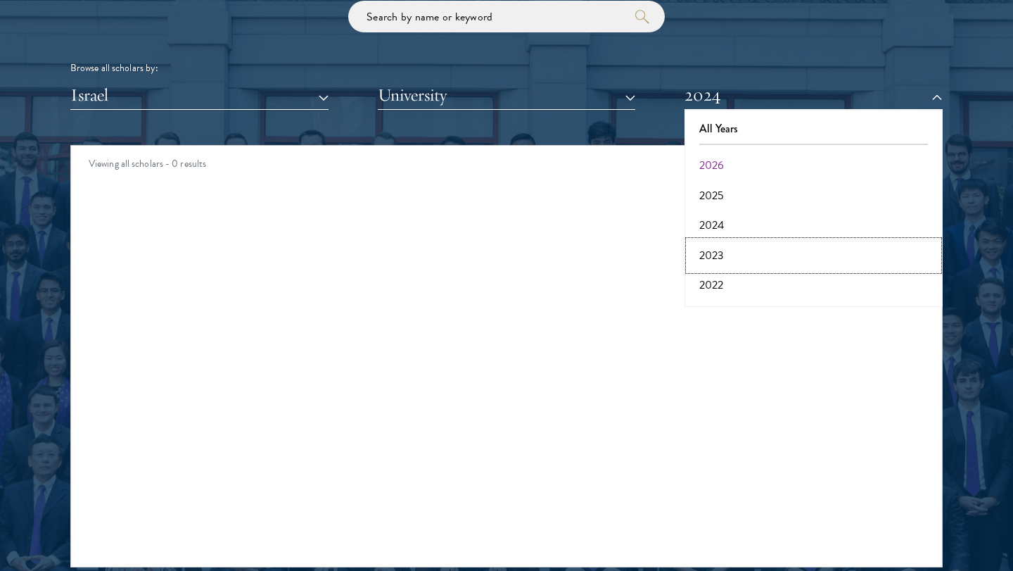
click at [727, 252] on button "2023" at bounding box center [814, 256] width 250 height 30
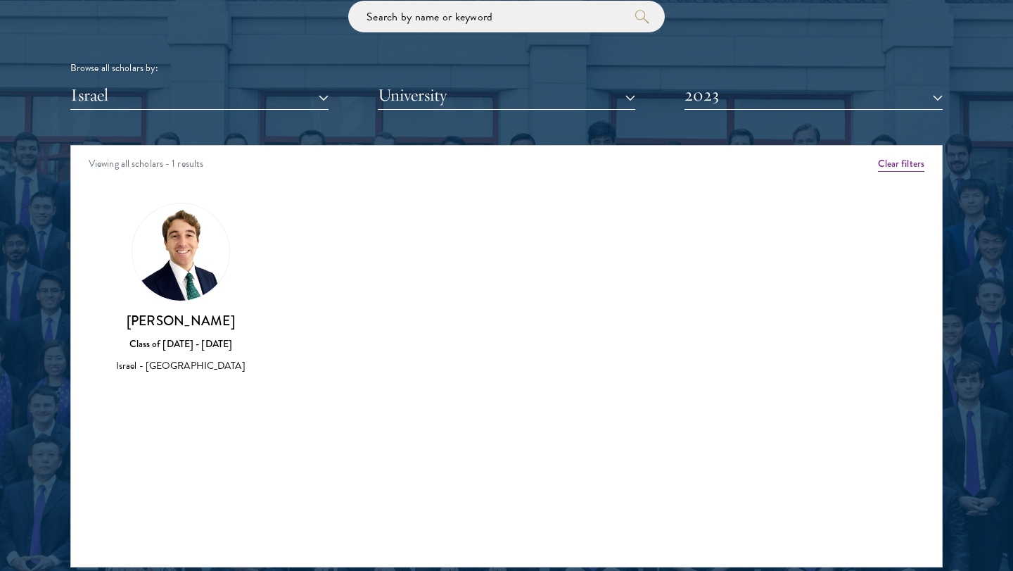
click at [216, 322] on h3 "[PERSON_NAME]" at bounding box center [180, 321] width 135 height 18
click at [162, 260] on img at bounding box center [180, 251] width 97 height 97
drag, startPoint x: 126, startPoint y: 322, endPoint x: 253, endPoint y: 319, distance: 127.4
click at [253, 319] on div "[PERSON_NAME] Class of [DATE] - [DATE] [GEOGRAPHIC_DATA] - [GEOGRAPHIC_DATA]" at bounding box center [180, 289] width 163 height 200
click at [701, 84] on button "2023" at bounding box center [814, 95] width 258 height 29
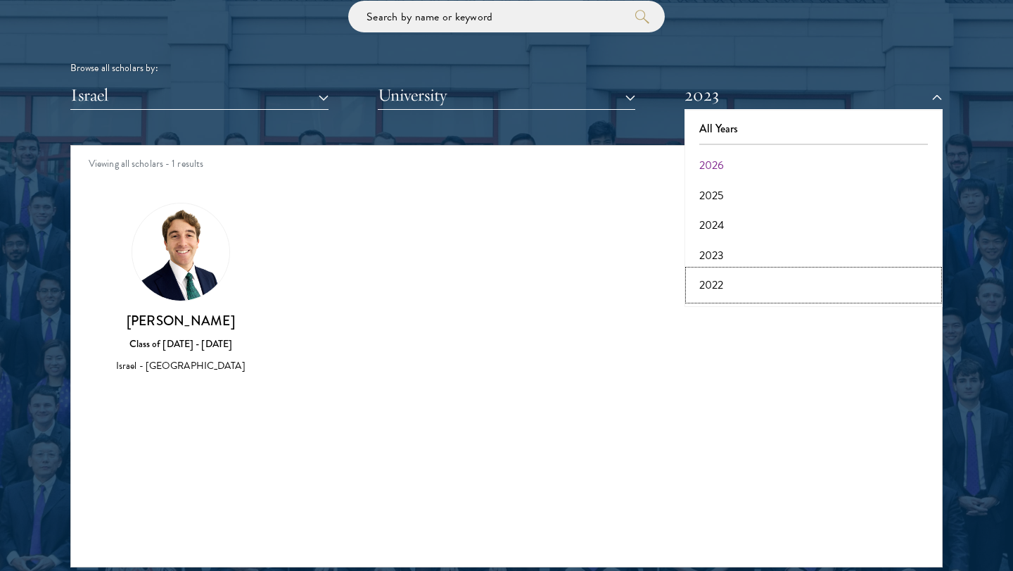
click at [728, 277] on button "2022" at bounding box center [814, 285] width 250 height 30
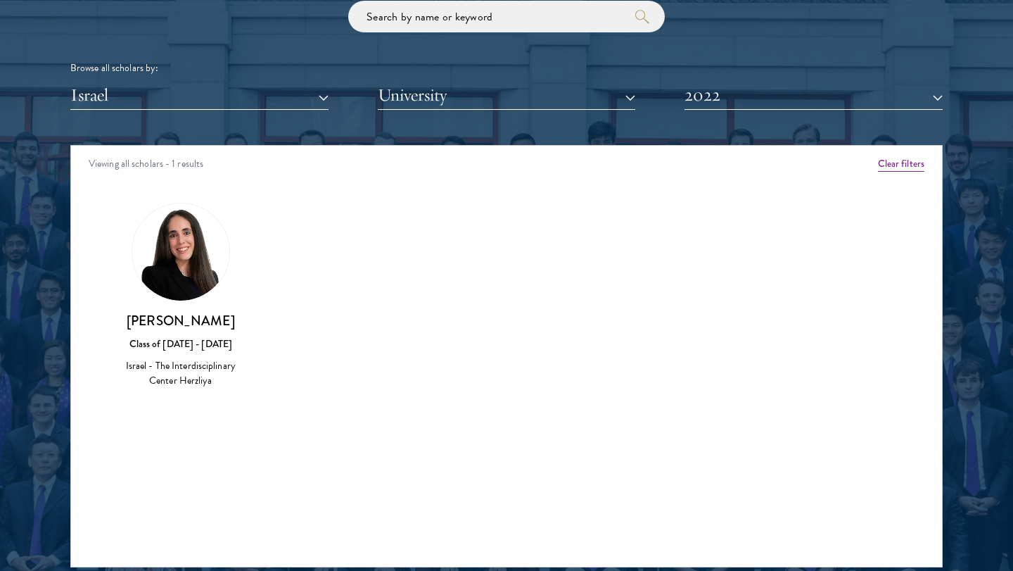
click at [220, 319] on h3 "[PERSON_NAME]" at bounding box center [180, 321] width 135 height 18
drag, startPoint x: 127, startPoint y: 322, endPoint x: 253, endPoint y: 317, distance: 126.0
click at [253, 317] on div "[PERSON_NAME] Class of [DATE] - [DATE] Israel - The Interdisciplinary Center [G…" at bounding box center [180, 296] width 163 height 215
